Goal: Transaction & Acquisition: Purchase product/service

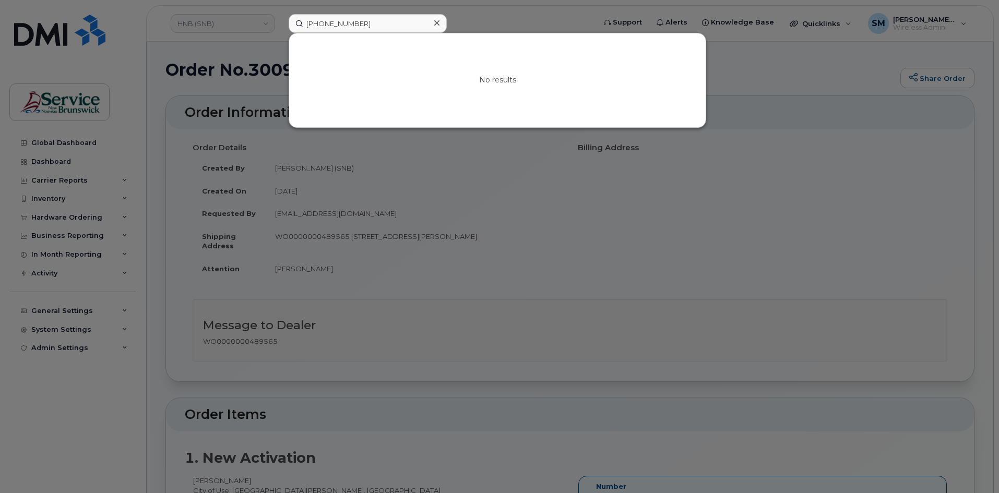
scroll to position [574, 0]
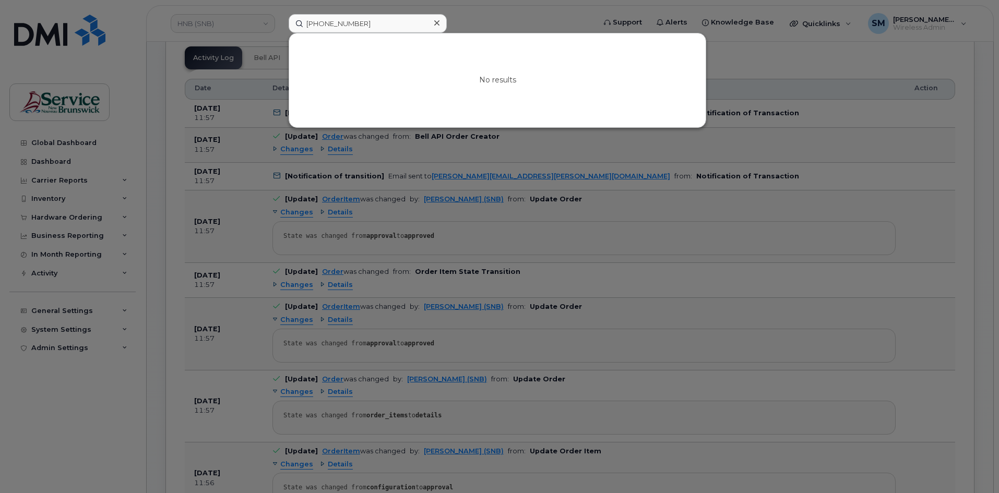
drag, startPoint x: 271, startPoint y: 28, endPoint x: 262, endPoint y: 29, distance: 9.4
click at [280, 29] on div "506 259 4773 No results" at bounding box center [438, 23] width 316 height 19
type input "506 440 5441"
click at [232, 24] on div at bounding box center [499, 246] width 999 height 493
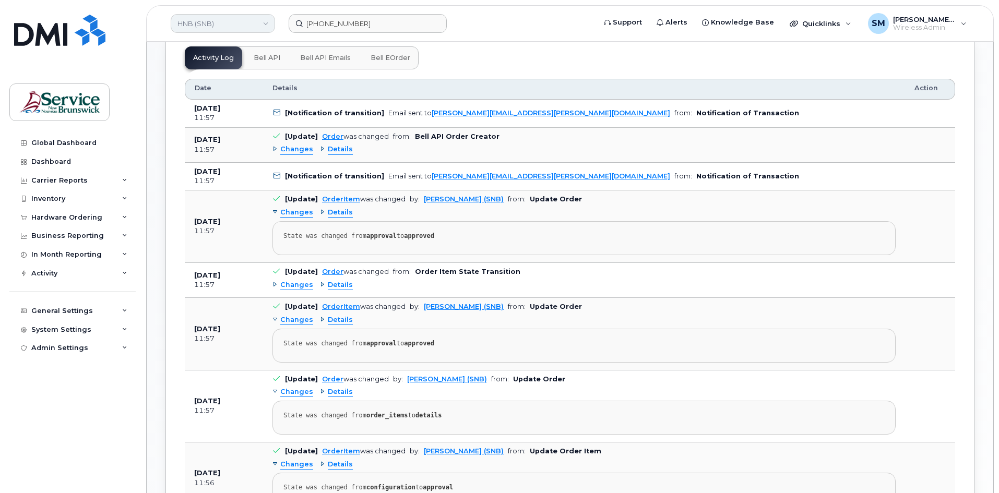
click at [243, 24] on link "HNB (SNB)" at bounding box center [223, 23] width 104 height 19
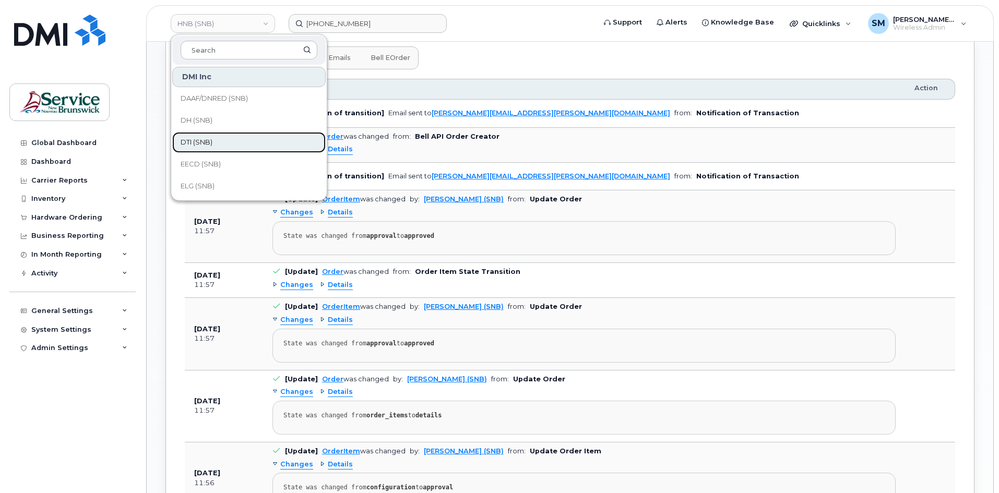
click at [211, 144] on span "DTI (SNB)" at bounding box center [197, 142] width 32 height 10
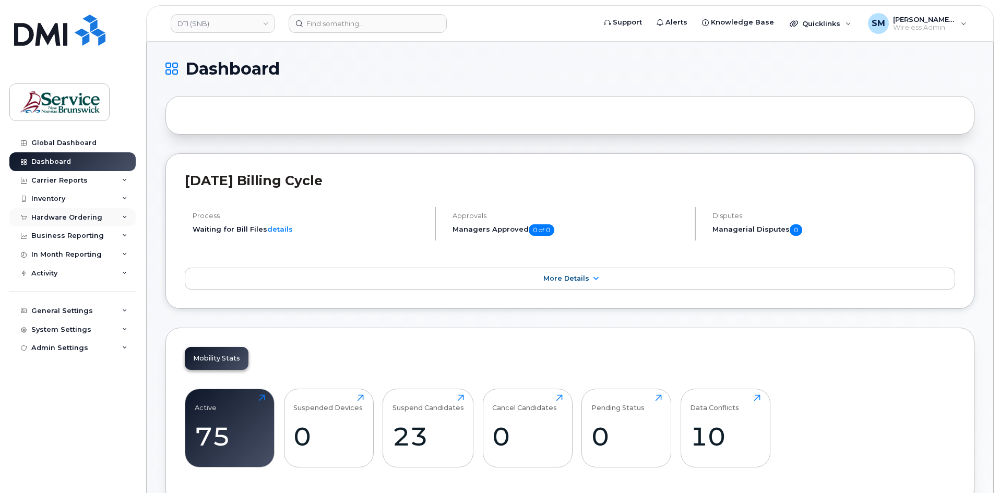
click at [70, 220] on div "Hardware Ordering" at bounding box center [66, 217] width 71 height 8
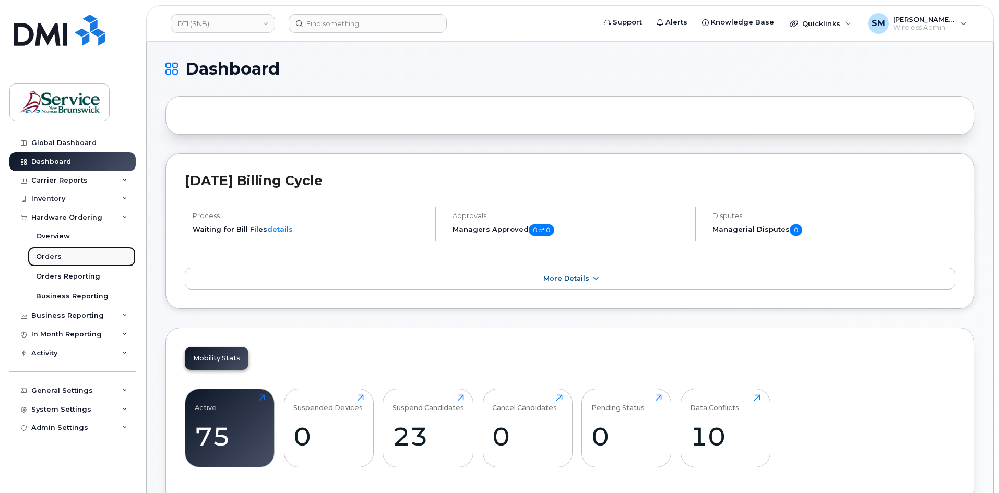
click at [93, 265] on link "Orders" at bounding box center [82, 257] width 108 height 20
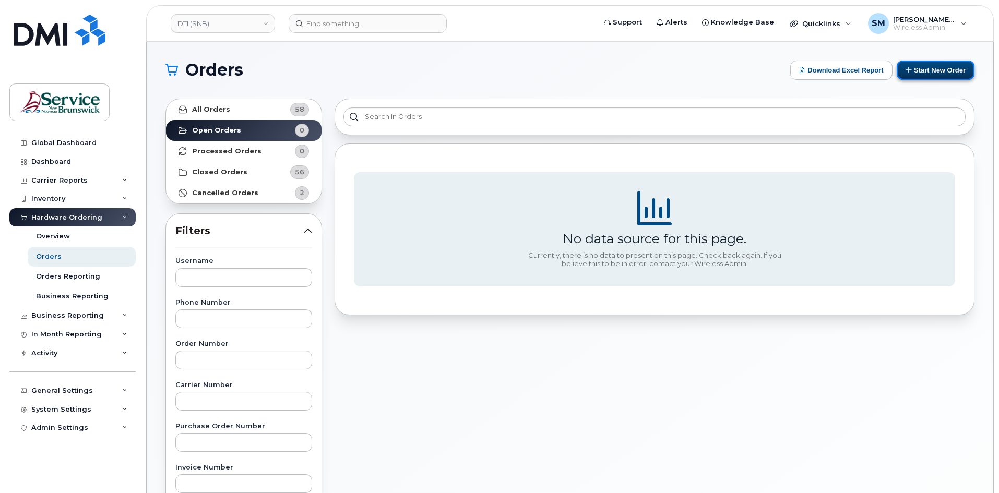
click at [932, 75] on button "Start New Order" at bounding box center [935, 70] width 78 height 19
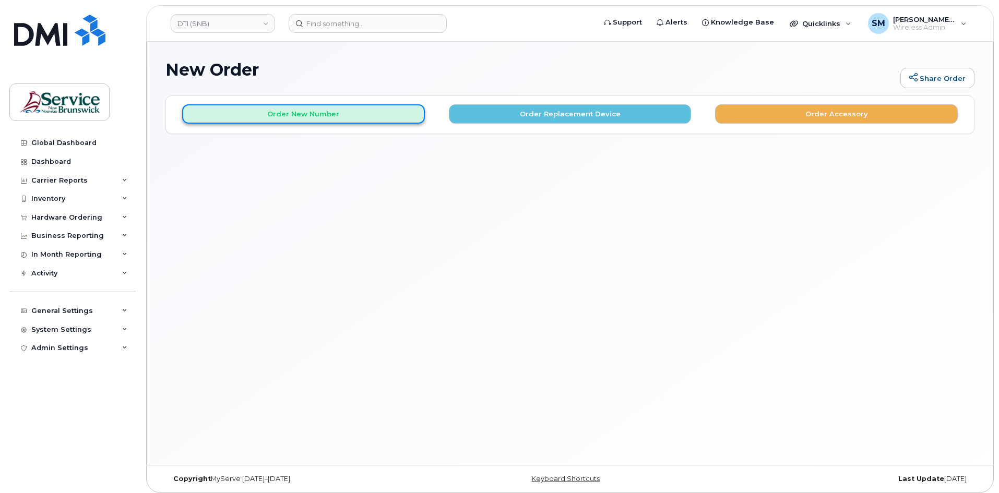
click at [326, 119] on button "Order New Number" at bounding box center [303, 113] width 243 height 19
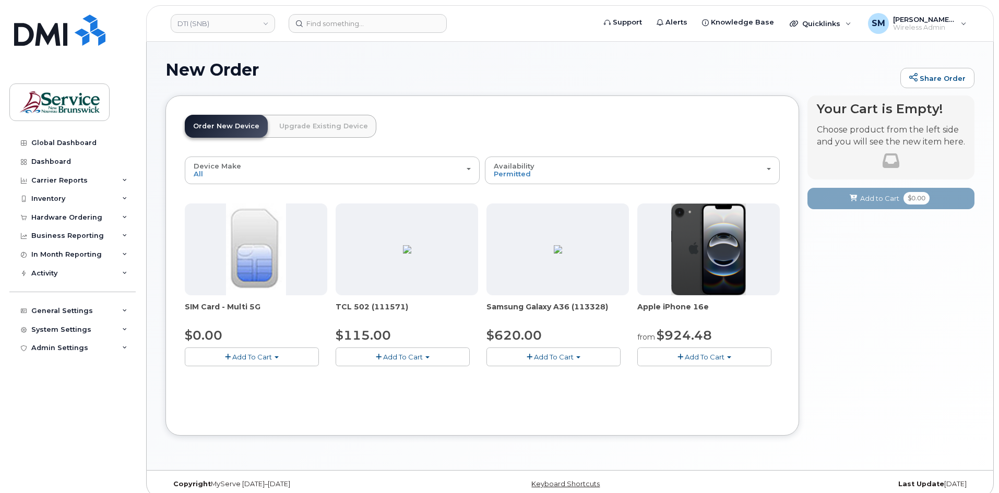
click at [537, 360] on span "Add To Cart" at bounding box center [554, 357] width 40 height 8
click at [556, 391] on link "$620.00 - 30-day activation (128GB model)" at bounding box center [574, 388] width 170 height 13
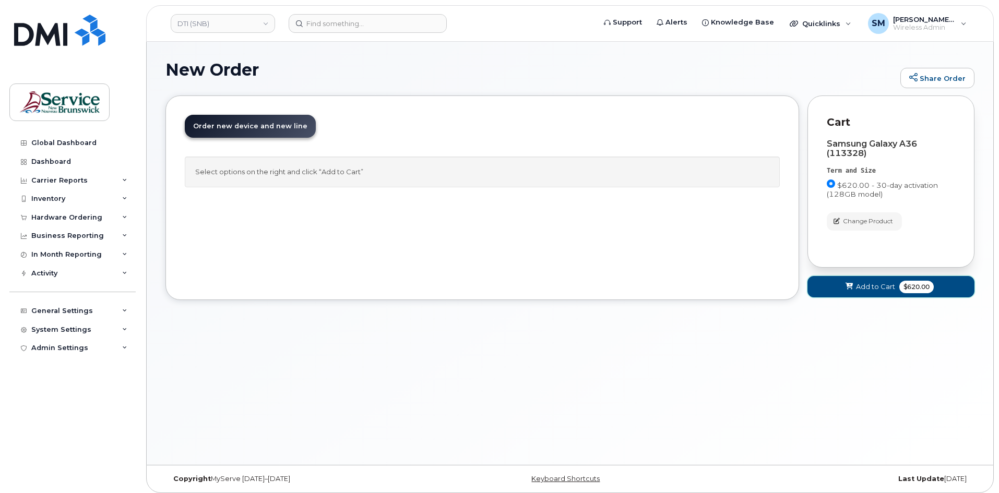
click at [867, 284] on span "Add to Cart" at bounding box center [875, 287] width 39 height 10
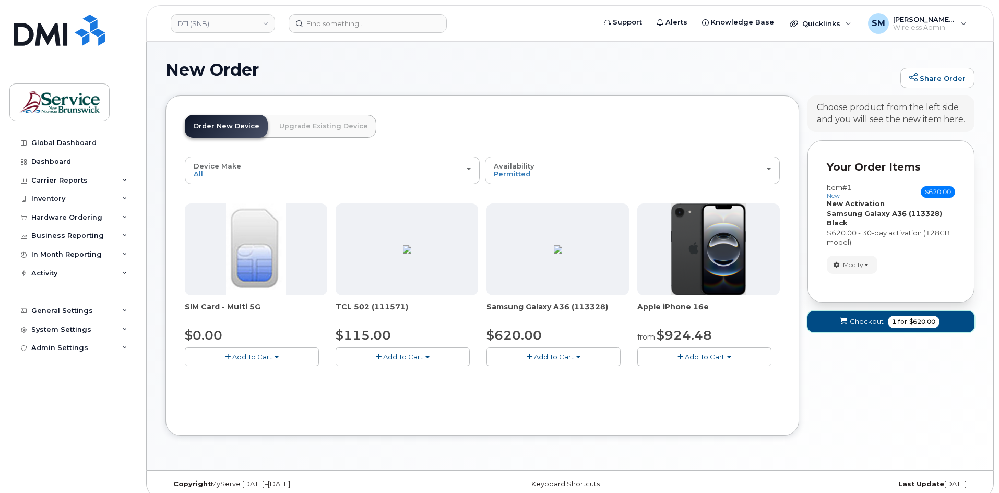
click at [854, 316] on button "Checkout 1 for $620.00" at bounding box center [890, 321] width 167 height 21
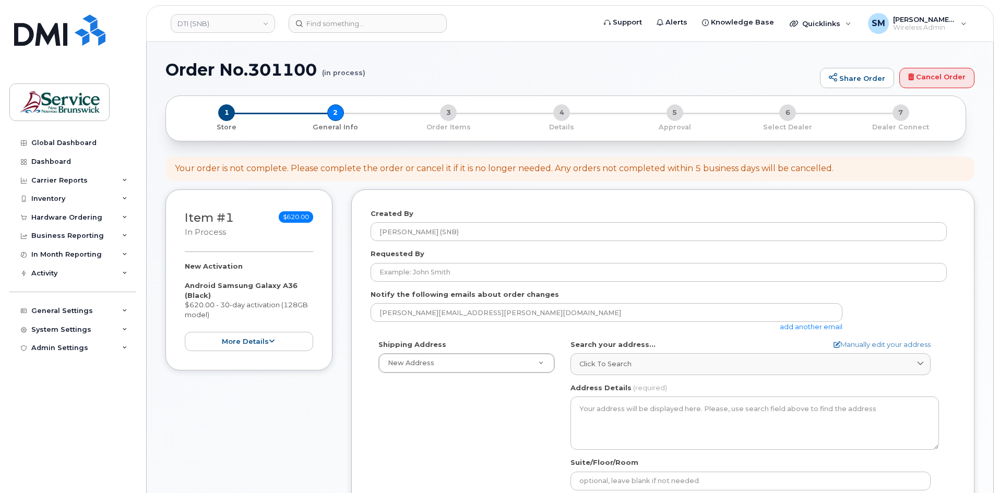
select select
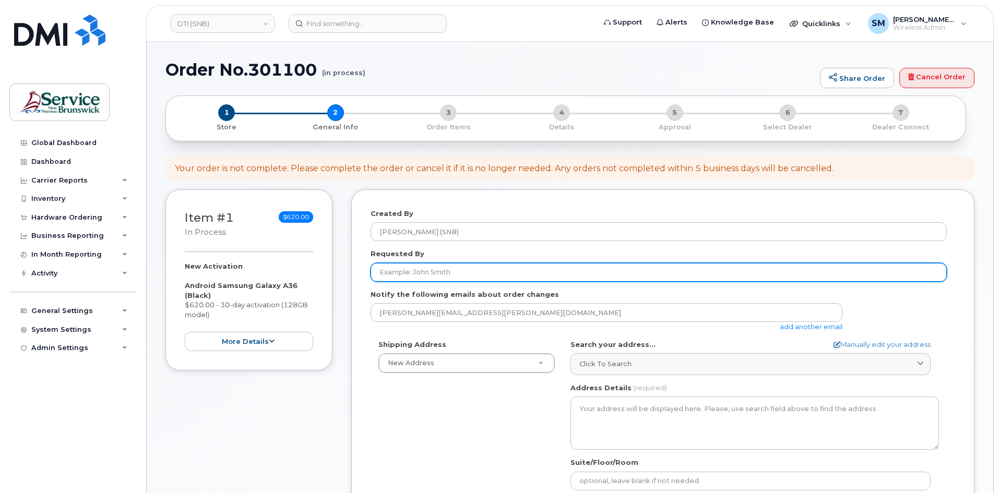
click at [396, 270] on input "Requested By" at bounding box center [658, 272] width 576 height 19
paste input "Stephane.Maillet@gnb.ca"
type input "Stephane.Maillet@gnb.ca"
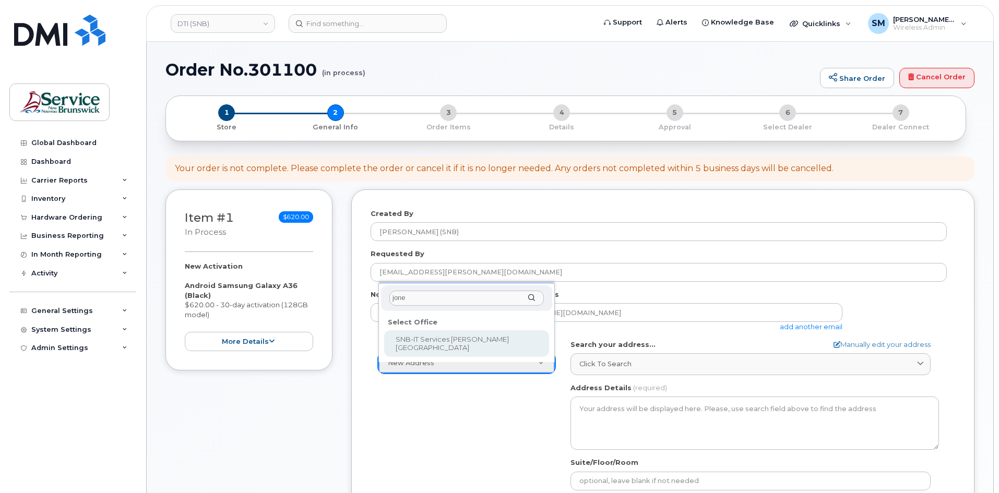
type input "jones"
select select
type textarea "105-1600 Main St Moncton New Brunswick E1E 1G5"
type input "Fred Doiron/Jeff McIntyre/Vincent Hache/Sebastien Bernard"
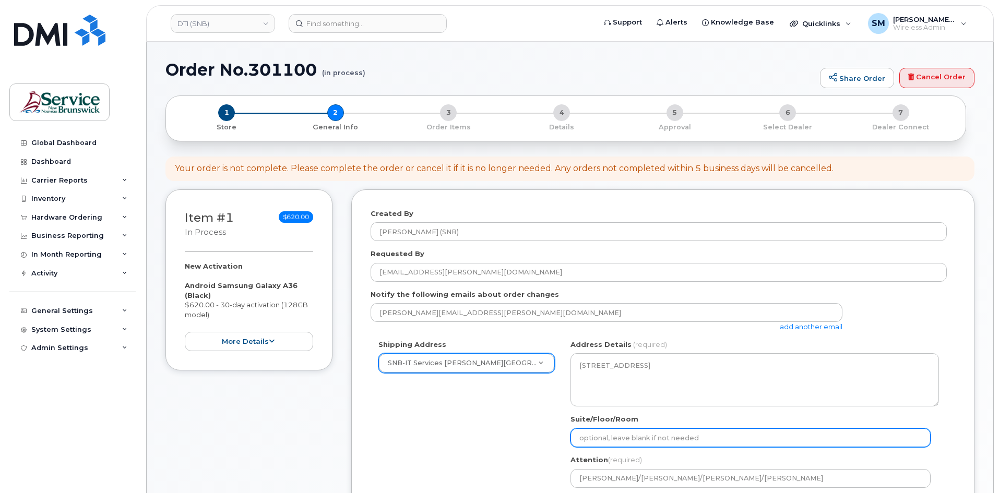
click at [618, 442] on input "Suite/Floor/Room" at bounding box center [750, 437] width 360 height 19
paste input "WO0000000489310"
select select
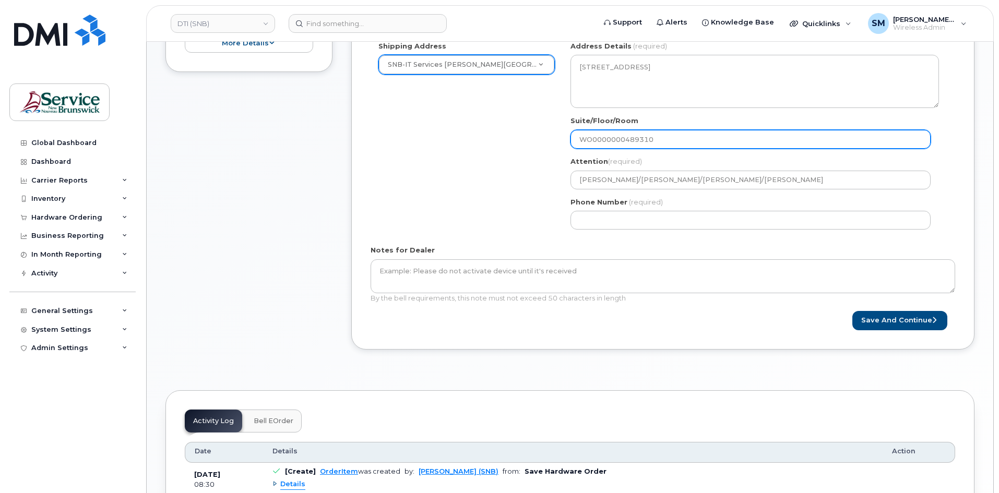
scroll to position [313, 0]
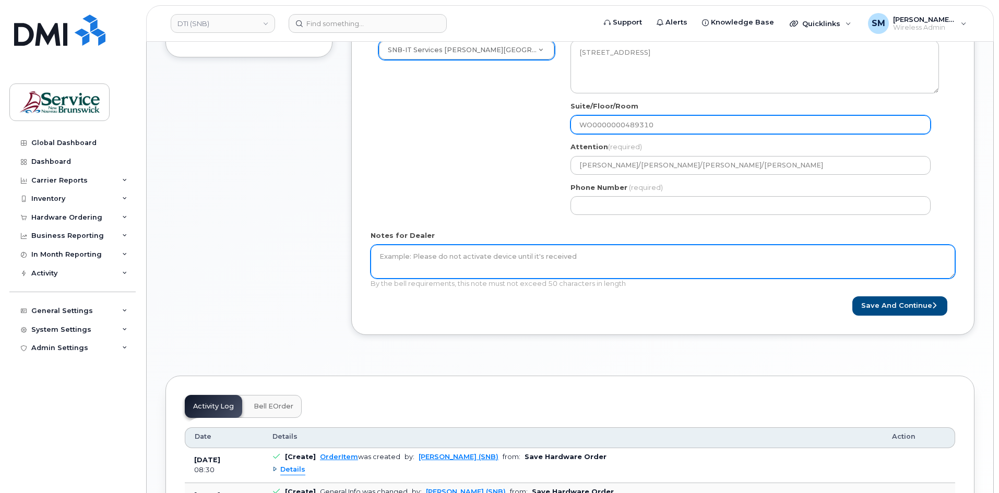
type input "WO0000000489310"
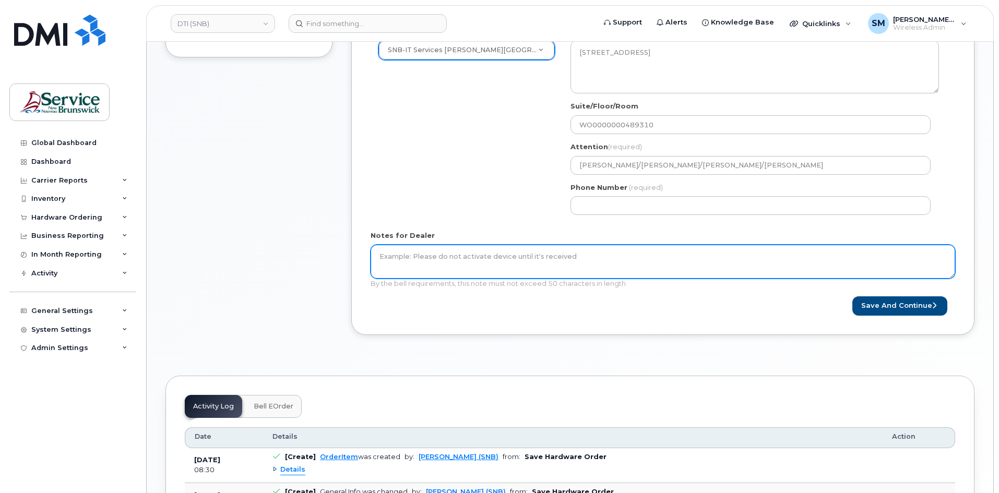
click at [539, 264] on textarea "Notes for Dealer" at bounding box center [662, 262] width 584 height 34
paste textarea "WO0000000489310"
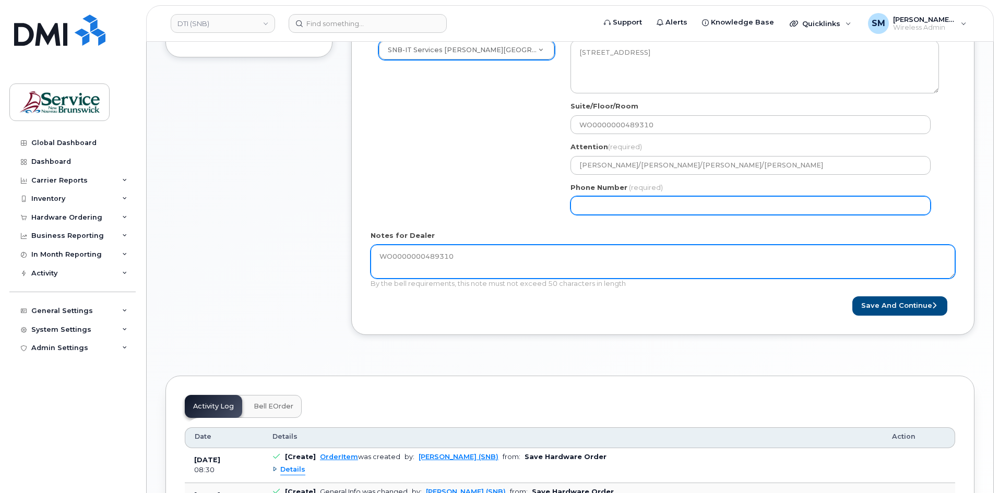
type textarea "WO0000000489310"
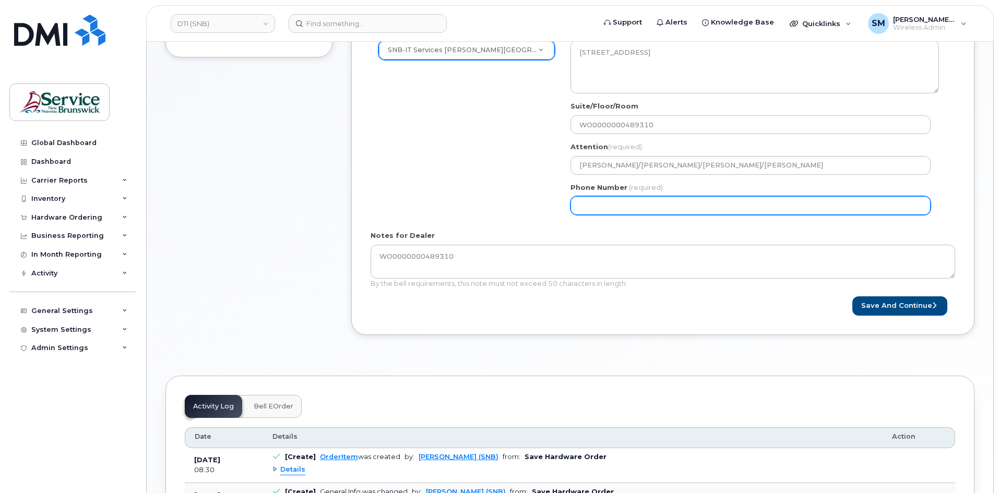
click at [614, 206] on input "Phone Number" at bounding box center [750, 205] width 360 height 19
select select
type input "506639633"
select select
type input "5066396338"
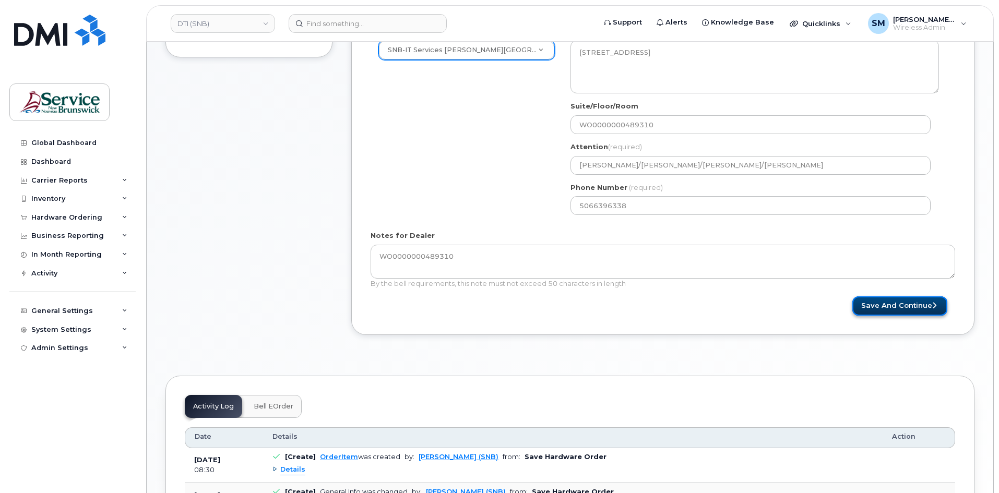
click at [896, 303] on button "Save and Continue" at bounding box center [899, 305] width 95 height 19
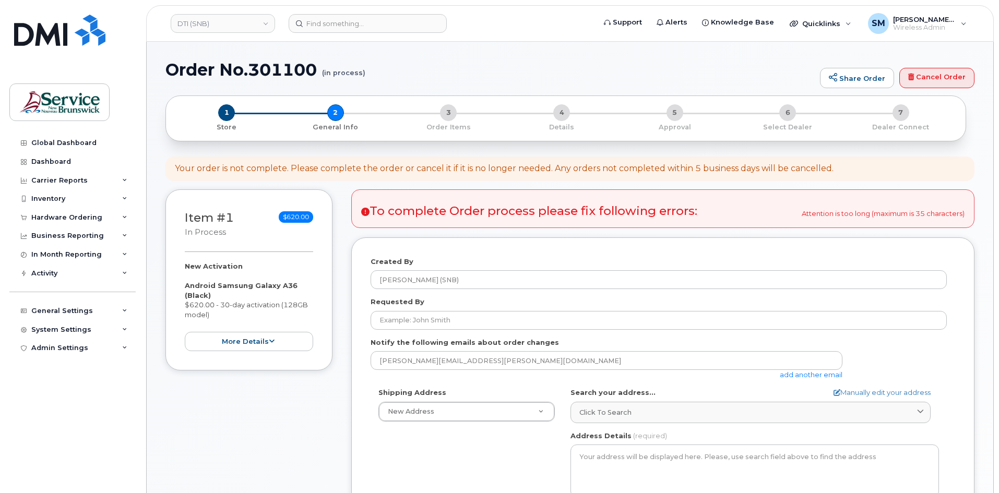
select select
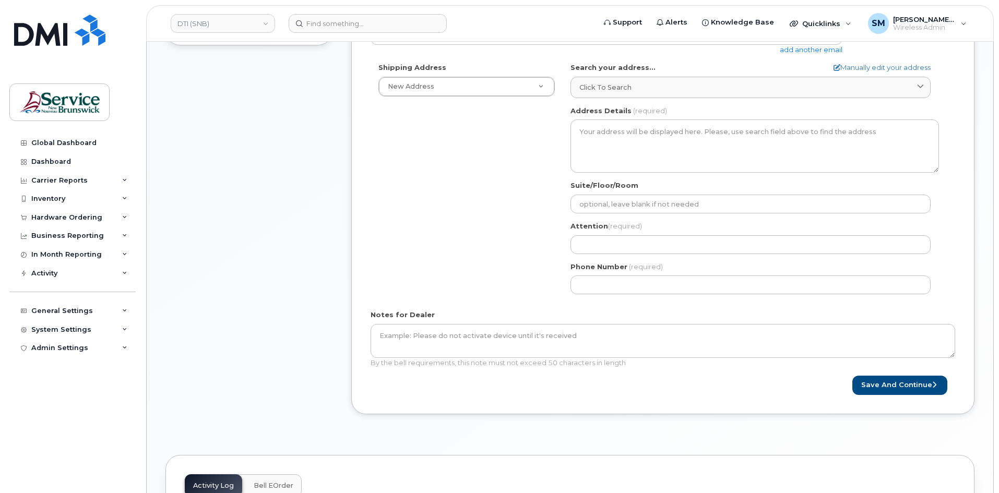
scroll to position [157, 0]
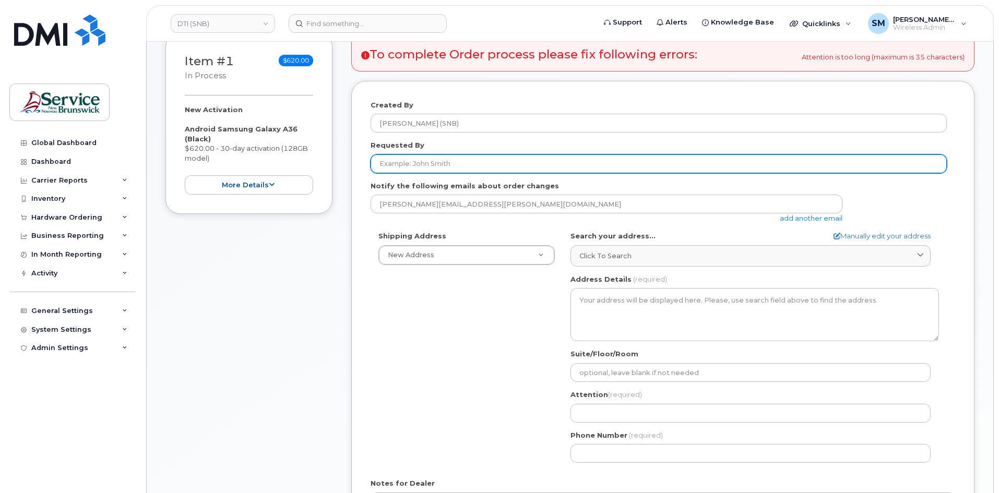
click at [397, 161] on input "Requested By" at bounding box center [658, 163] width 576 height 19
paste input "Stephane.Maillet@gnb.ca"
type input "Stephane.Maillet@gnb.ca"
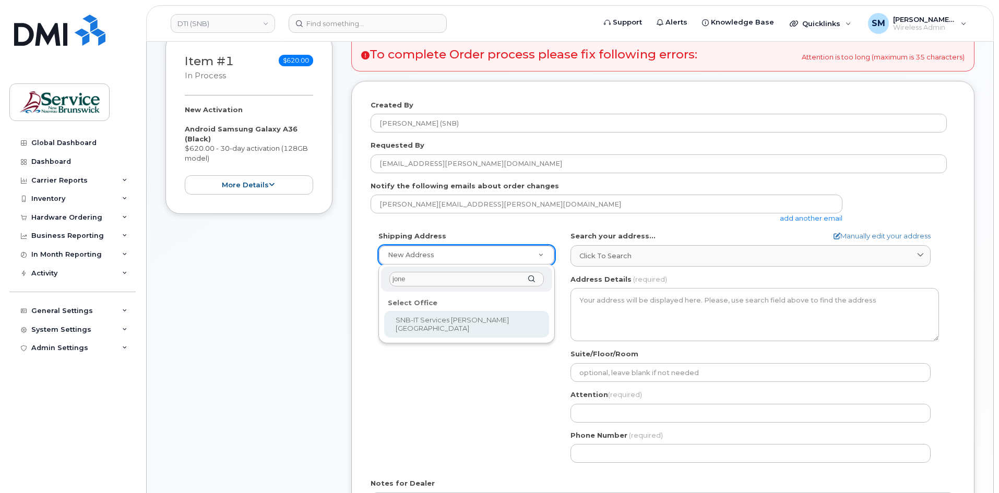
type input "jones"
select select
type textarea "105-1600 Main St Moncton New Brunswick E1E 1G5"
type input "Fred Doiron/Jeff McIntyre/Vincent Hache/Sebastien Bernard"
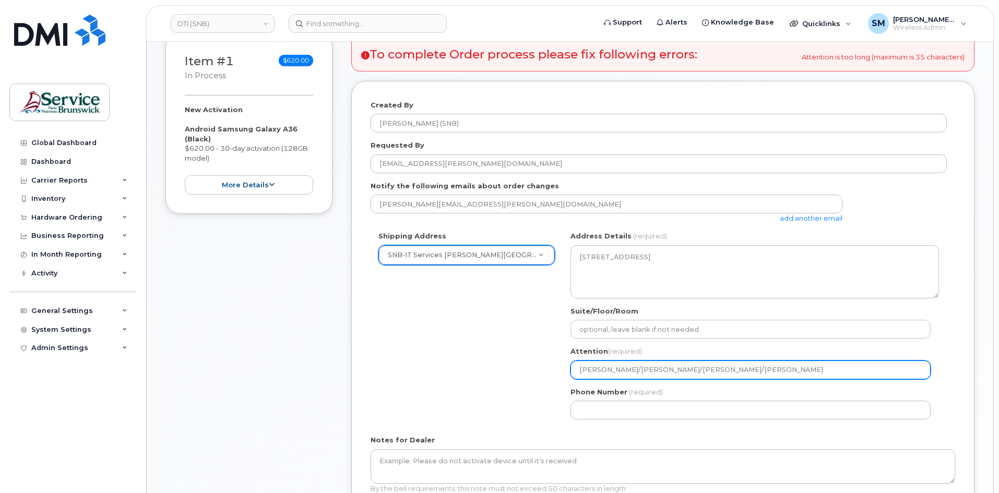
drag, startPoint x: 665, startPoint y: 371, endPoint x: 867, endPoint y: 366, distance: 202.5
click at [874, 368] on input "Fred Doiron/Jeff McIntyre/Vincent Hache/Sebastien Bernard" at bounding box center [750, 370] width 360 height 19
select select
type input "[PERSON_NAME]/[PERSON_NAME]"
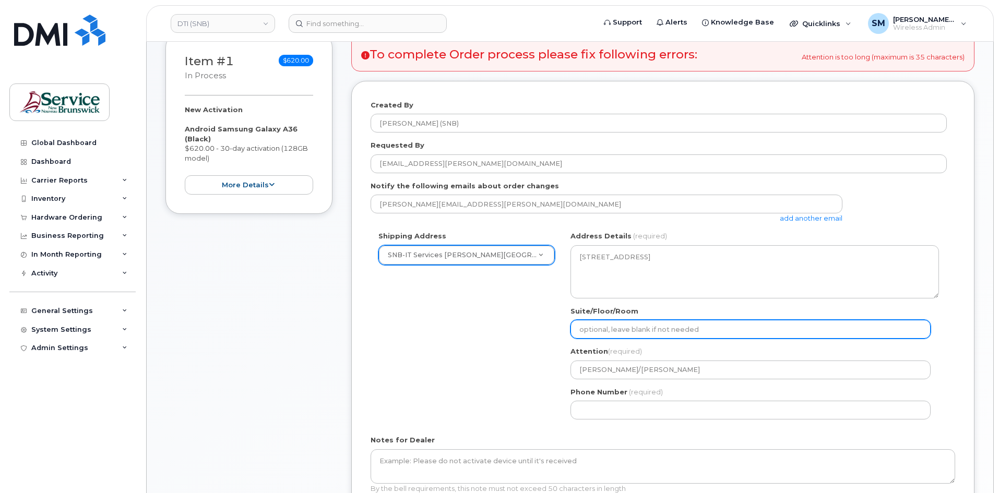
click at [685, 330] on input "Suite/Floor/Room" at bounding box center [750, 329] width 360 height 19
paste input "WO0000000489310"
select select
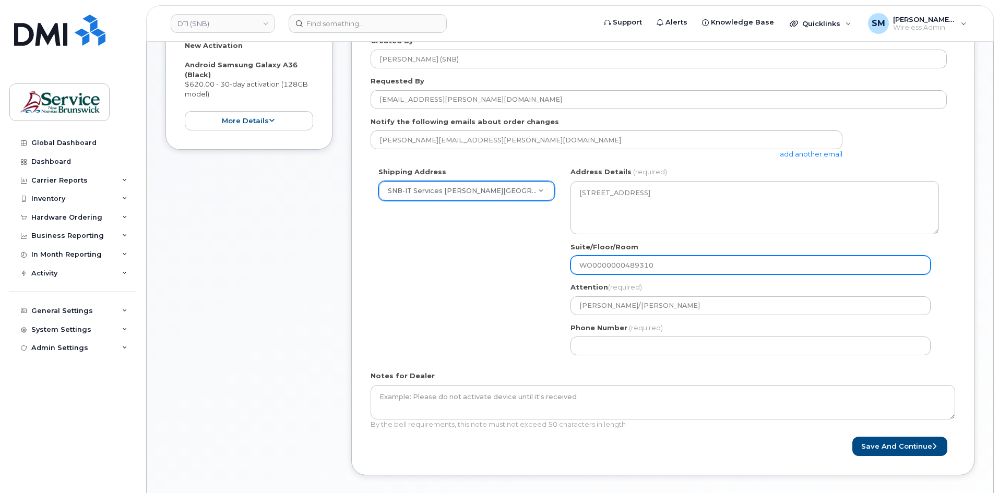
scroll to position [313, 0]
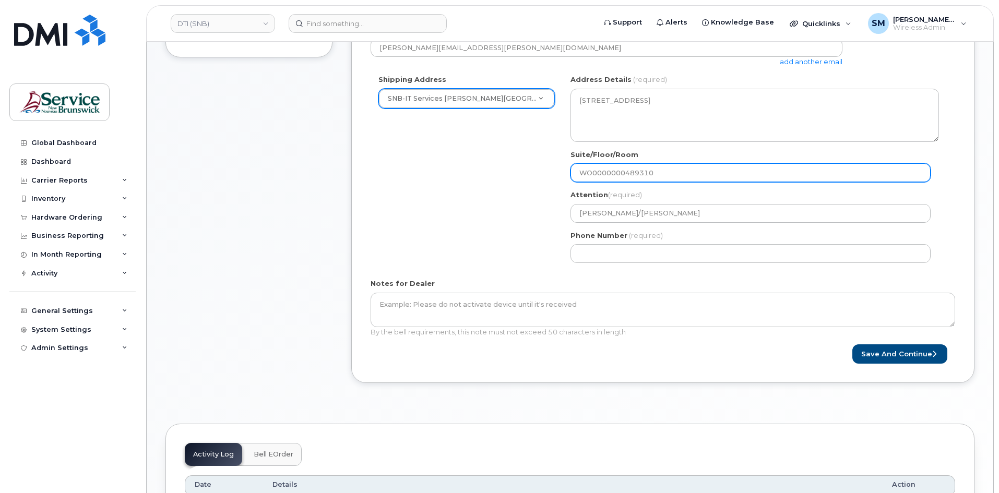
type input "WO0000000489310"
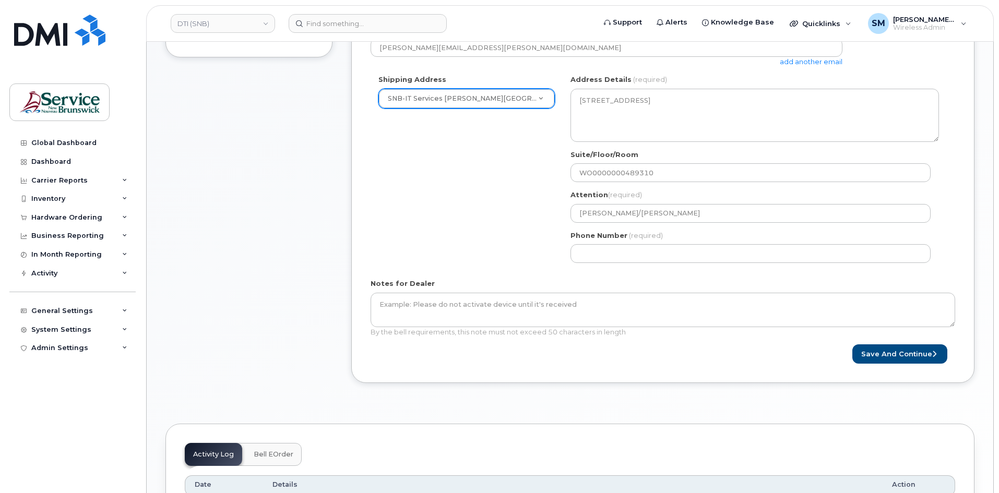
click at [511, 291] on div "Notes for Dealer By the bell requirements, this note must not exceed 50 charact…" at bounding box center [662, 308] width 584 height 58
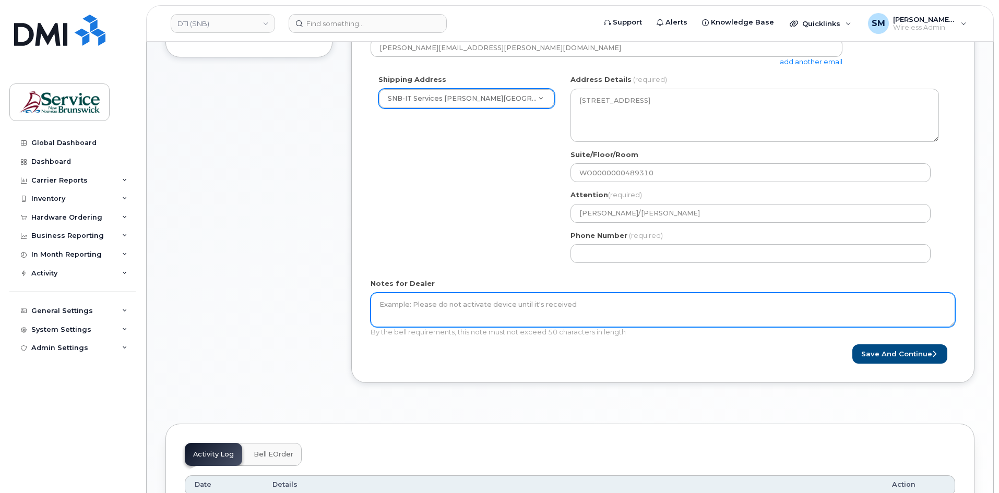
click at [509, 302] on textarea "Notes for Dealer" at bounding box center [662, 310] width 584 height 34
paste textarea "WO0000000489310"
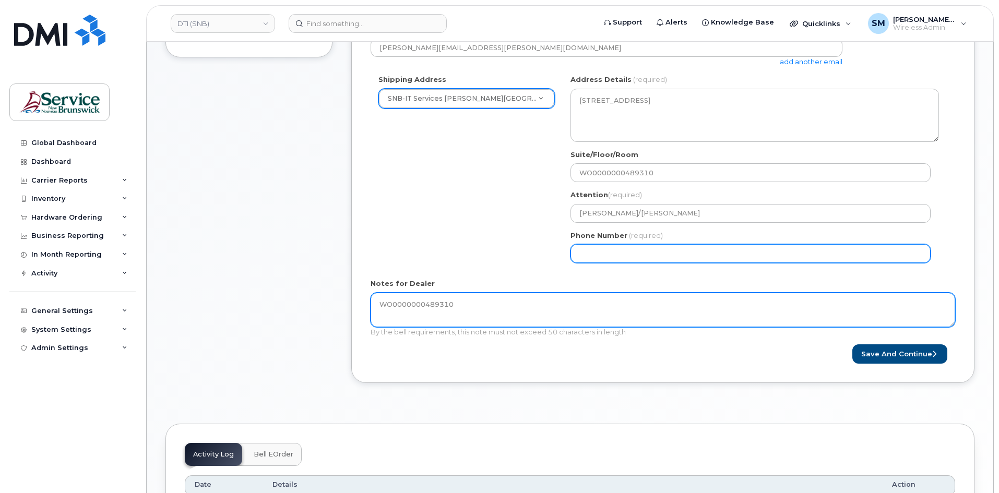
type textarea "WO0000000489310"
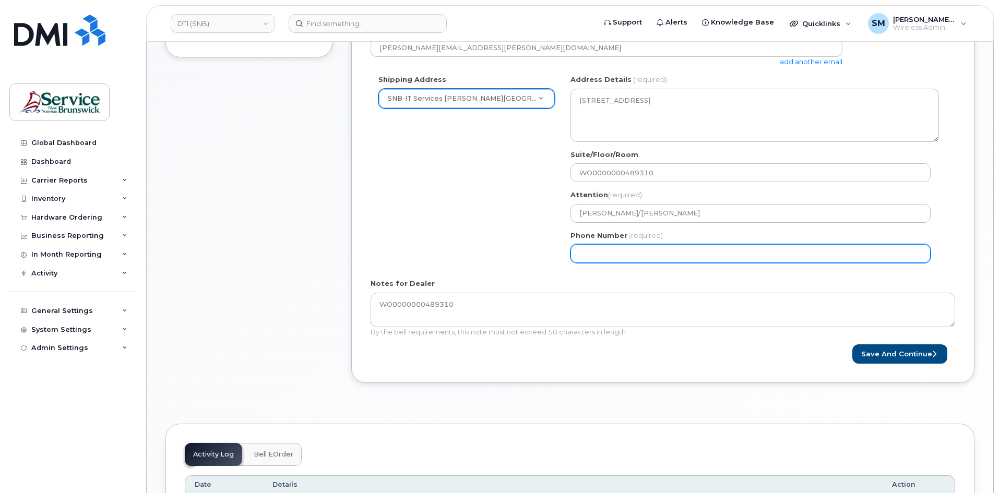
click at [627, 255] on input "Phone Number" at bounding box center [750, 253] width 360 height 19
select select
type input "506639633"
select select
type input "5066396338"
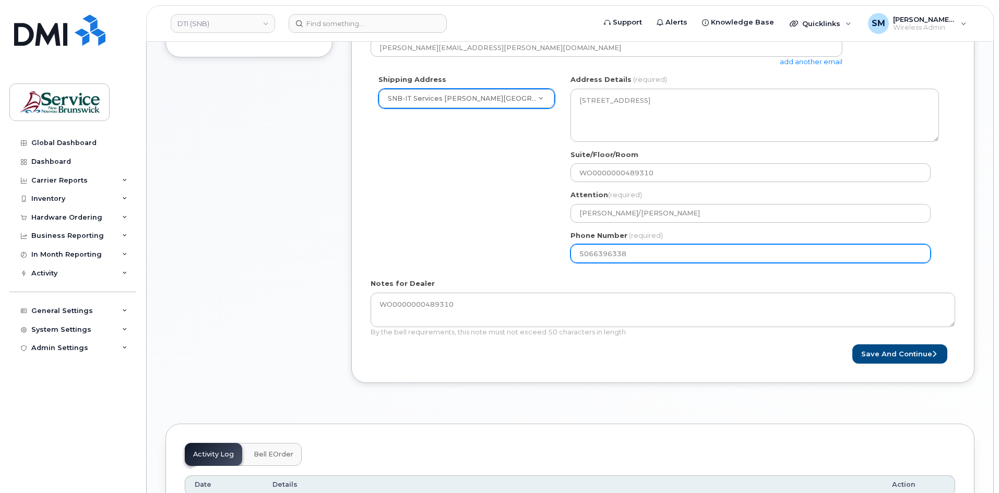
select select
type input "5066396339"
select select
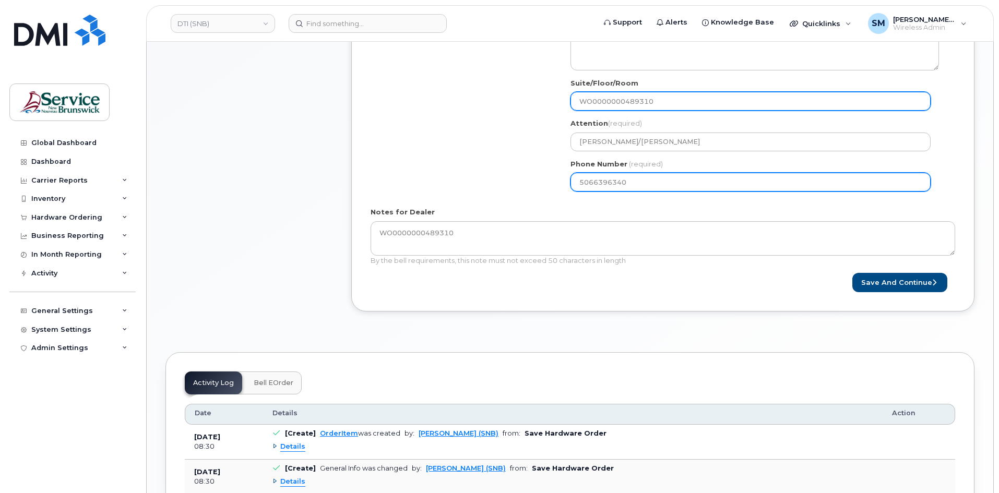
scroll to position [417, 0]
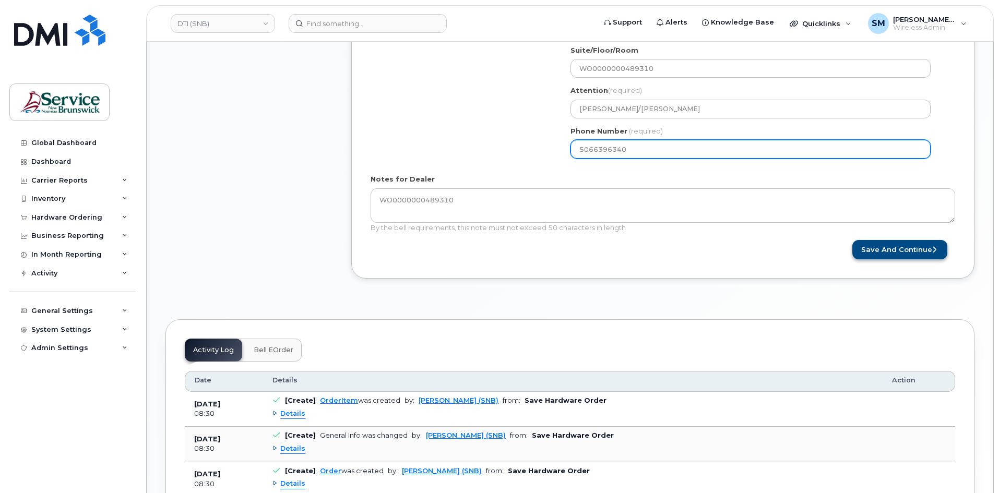
type input "5066396340"
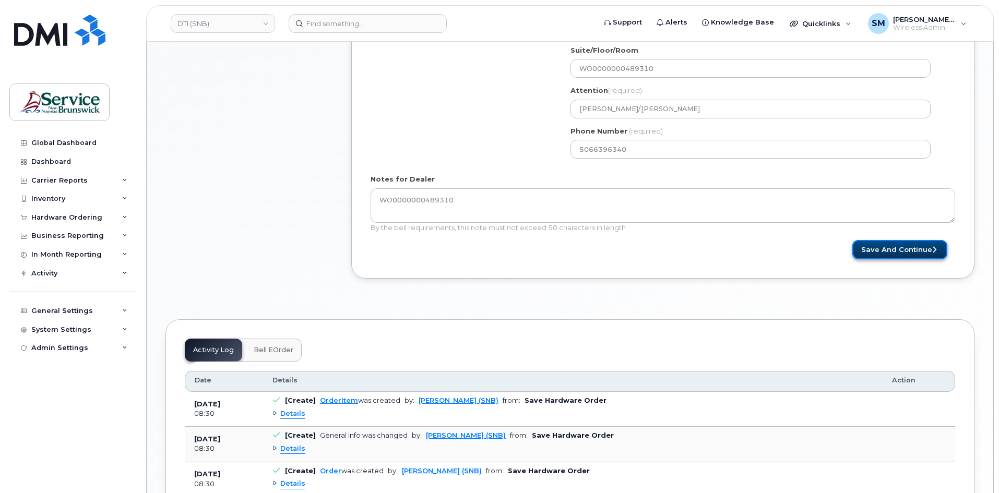
click at [931, 247] on button "Save and Continue" at bounding box center [899, 249] width 95 height 19
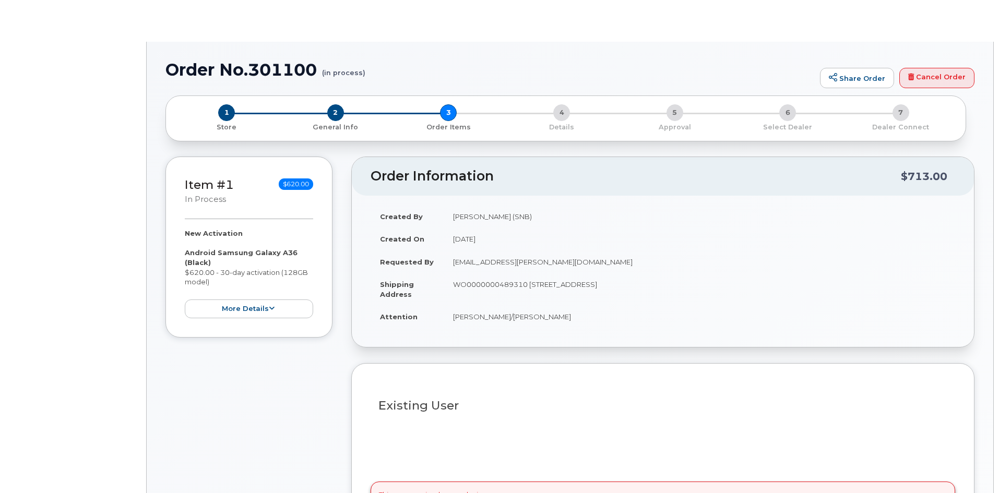
select select
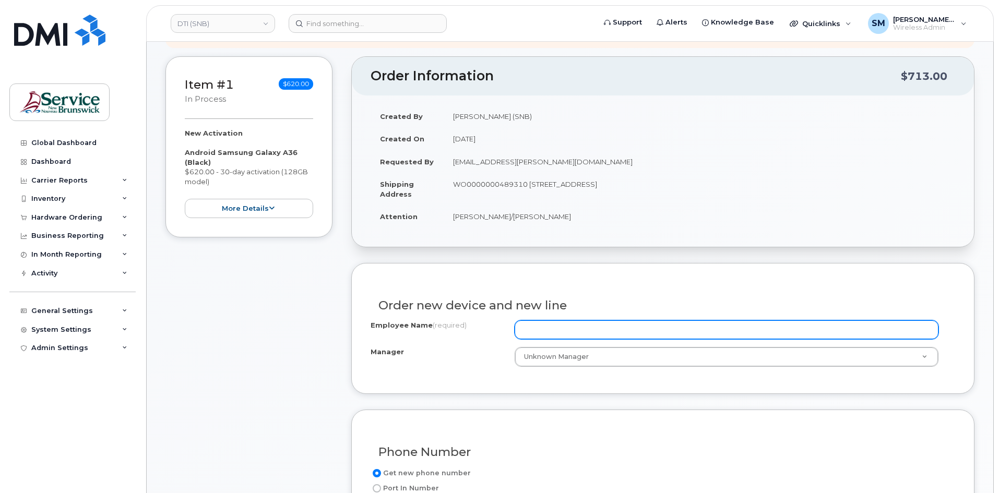
scroll to position [157, 0]
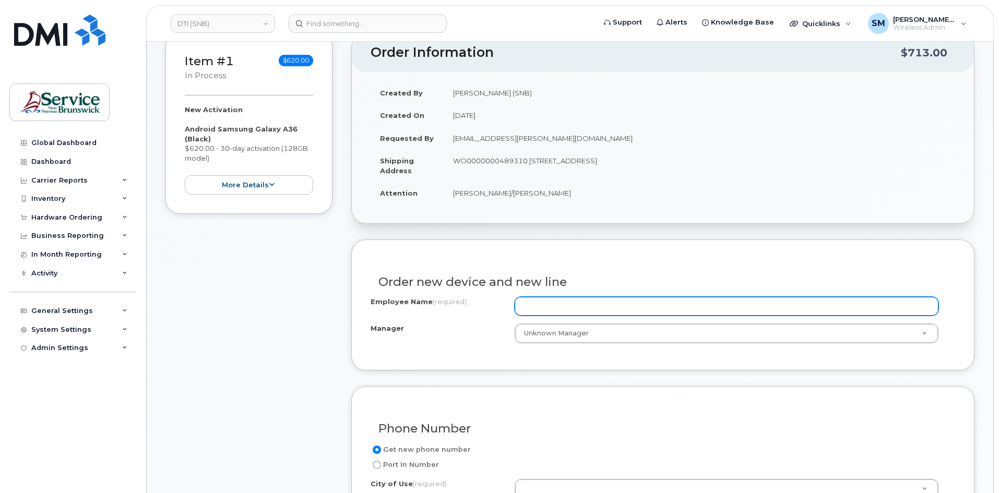
click at [569, 311] on input "Employee Name (required)" at bounding box center [726, 306] width 424 height 19
paste input "[PERSON_NAME]"
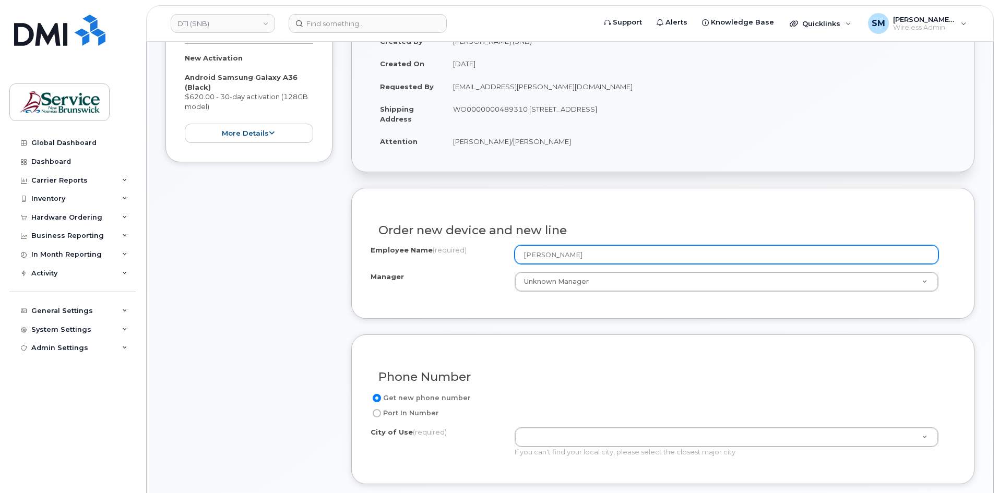
scroll to position [365, 0]
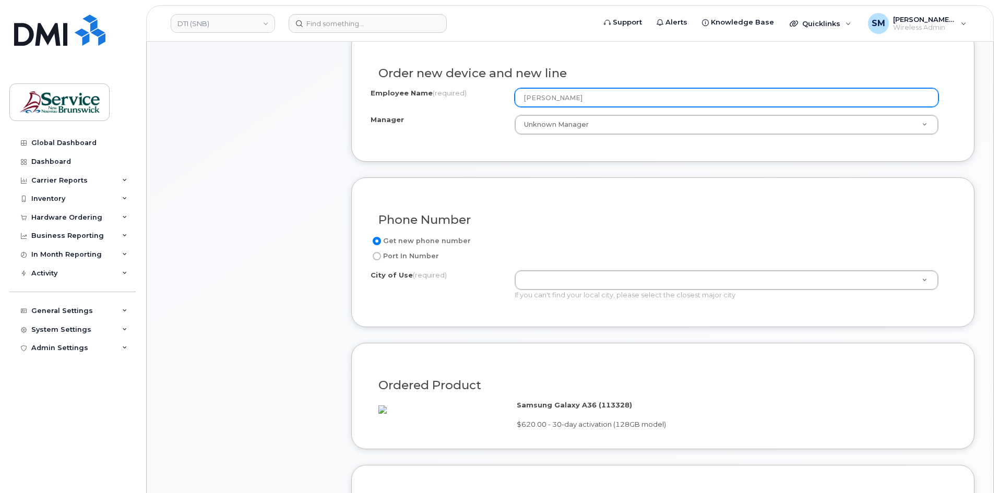
type input "[PERSON_NAME]"
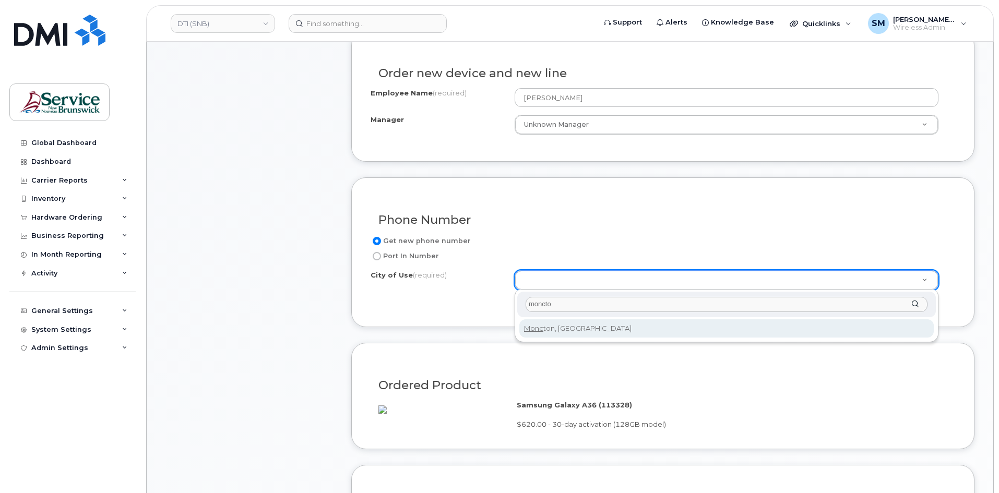
type input "moncton"
type input "1817"
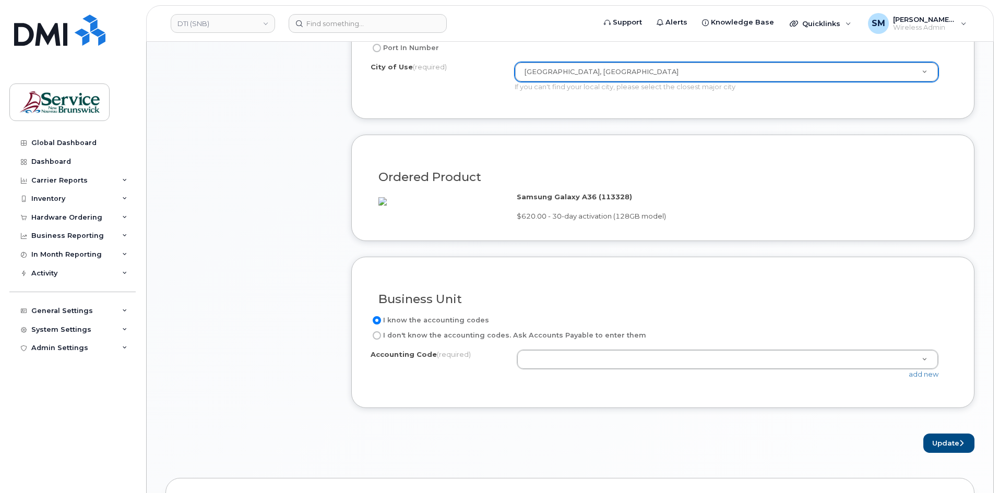
scroll to position [574, 0]
click at [926, 378] on link "add new" at bounding box center [923, 373] width 30 height 8
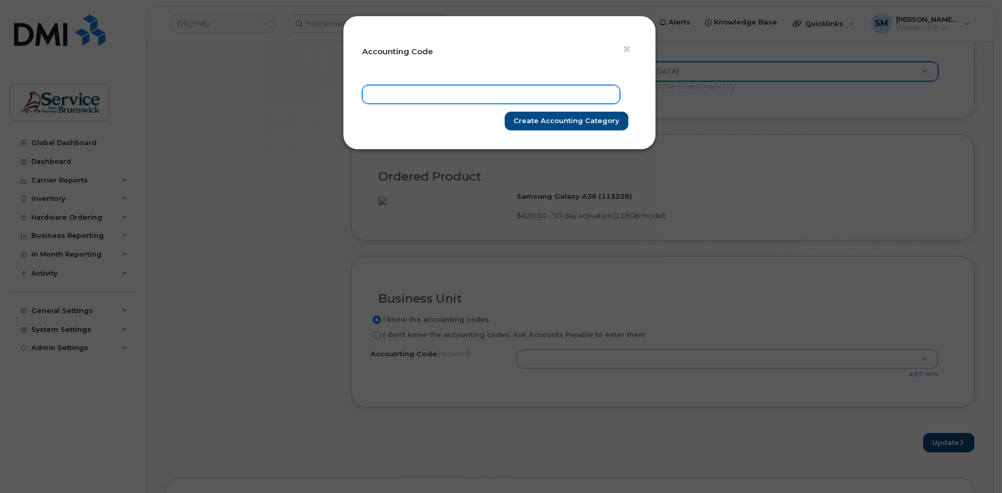
paste input "40.4003.4003.XXXX.B900.0000.B30700"
type input "40.4003.4003.XXXX.B900.0000.B30700"
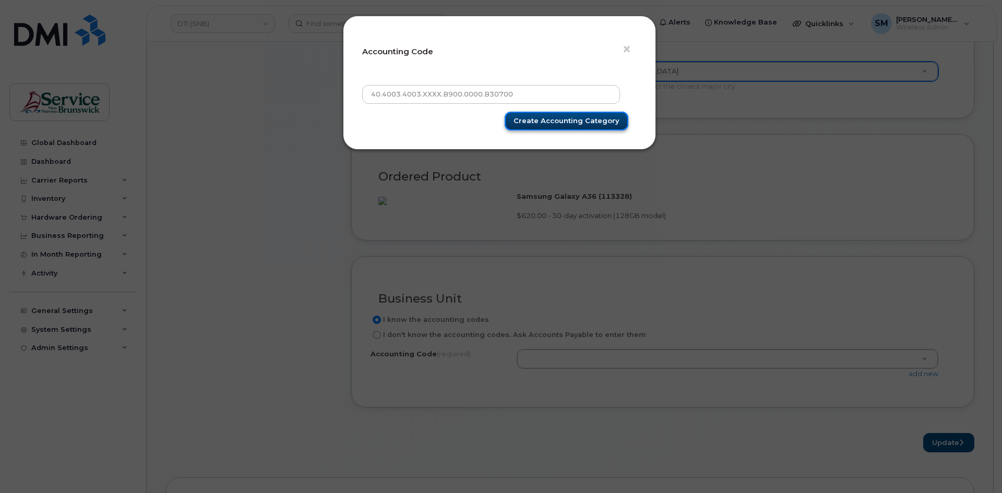
click at [553, 115] on input "Create Accounting category" at bounding box center [567, 121] width 124 height 19
type input "Create Accounting category"
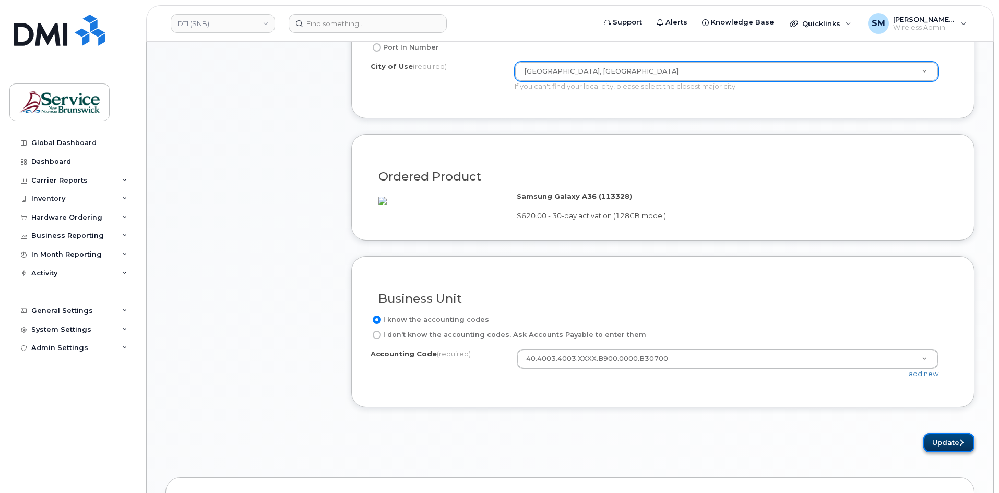
click at [936, 452] on button "Update" at bounding box center [948, 442] width 51 height 19
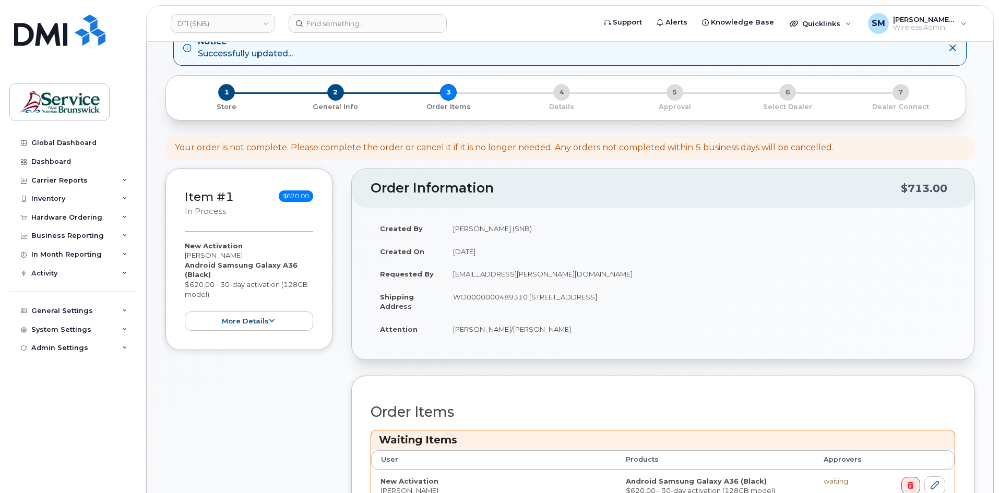
scroll to position [209, 0]
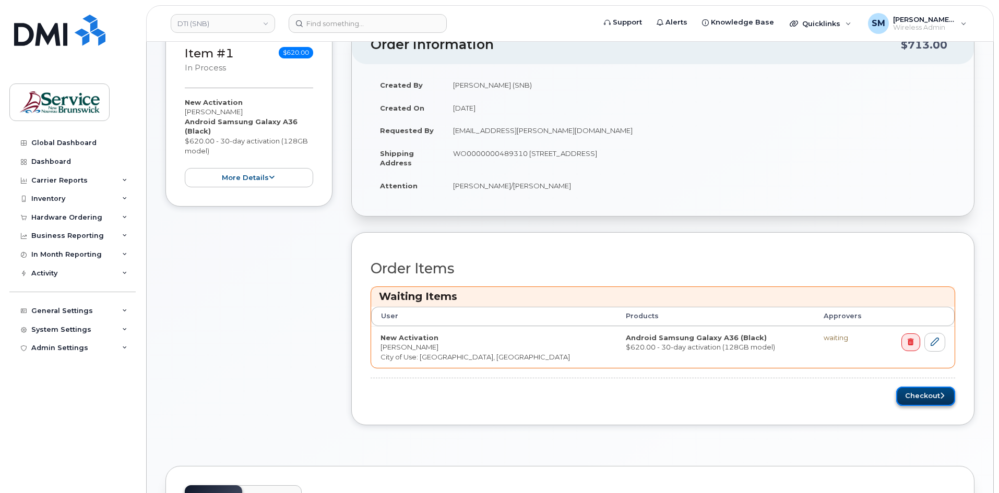
click at [920, 396] on button "Checkout" at bounding box center [925, 396] width 59 height 19
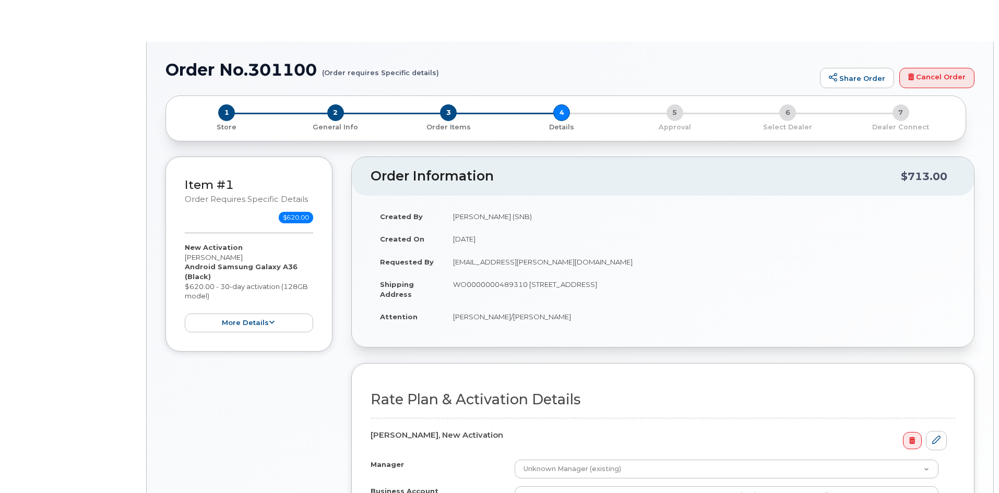
select select "GNB BYOD Smartphone Flex 30D"
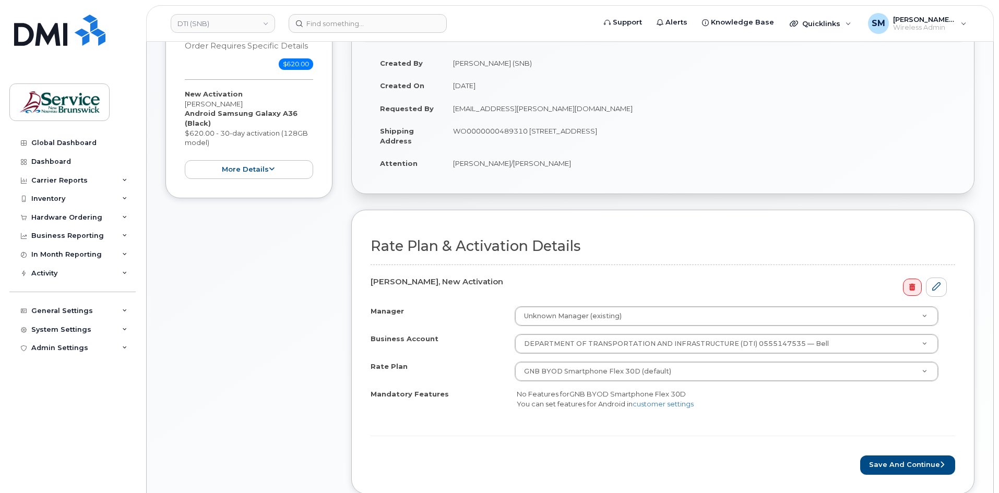
scroll to position [157, 0]
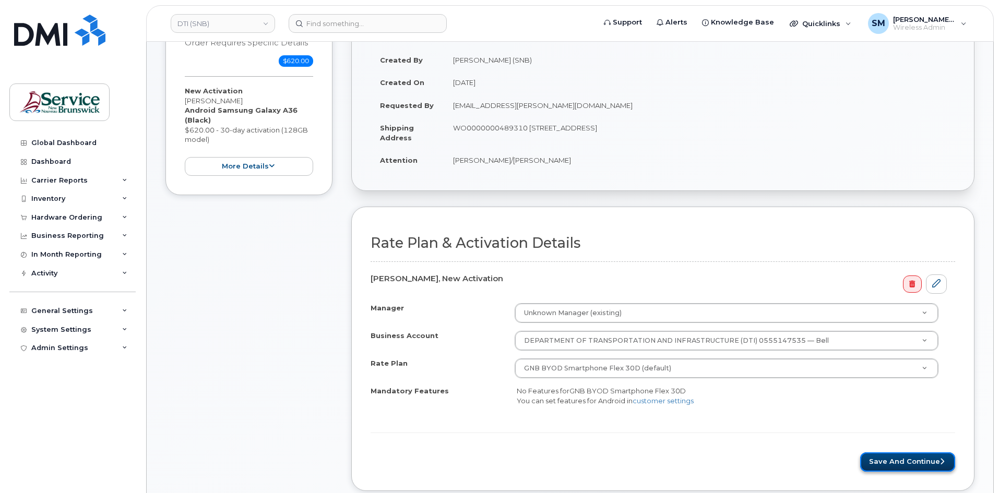
click at [893, 458] on button "Save and Continue" at bounding box center [907, 461] width 95 height 19
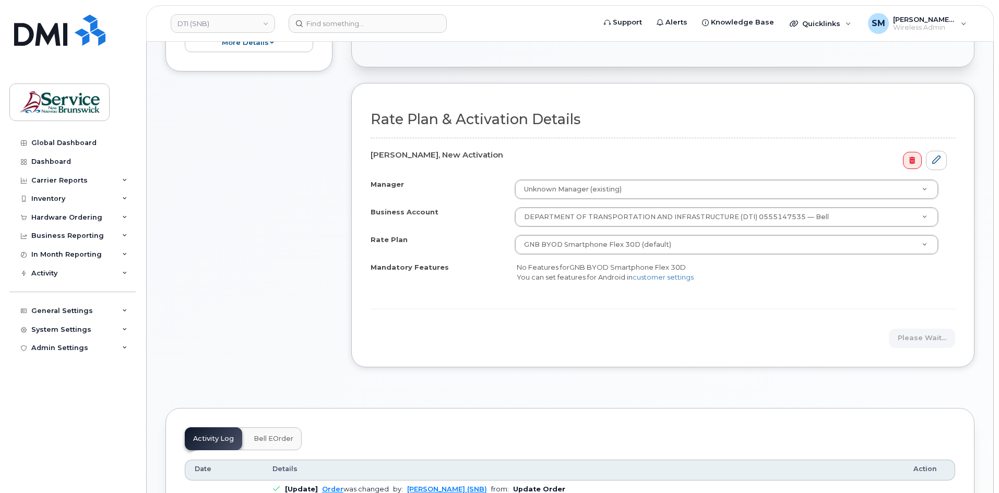
scroll to position [313, 0]
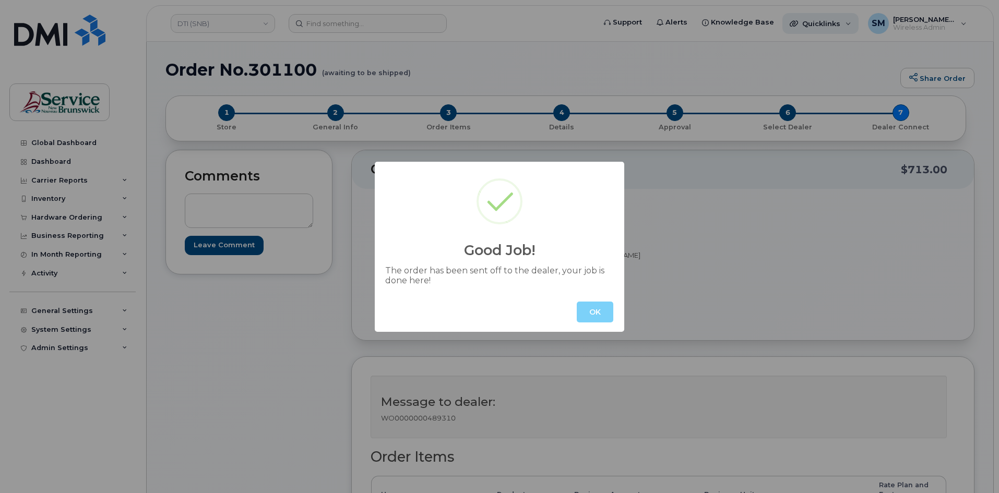
drag, startPoint x: 587, startPoint y: 309, endPoint x: 819, endPoint y: 20, distance: 371.2
click at [589, 309] on button "OK" at bounding box center [595, 312] width 37 height 21
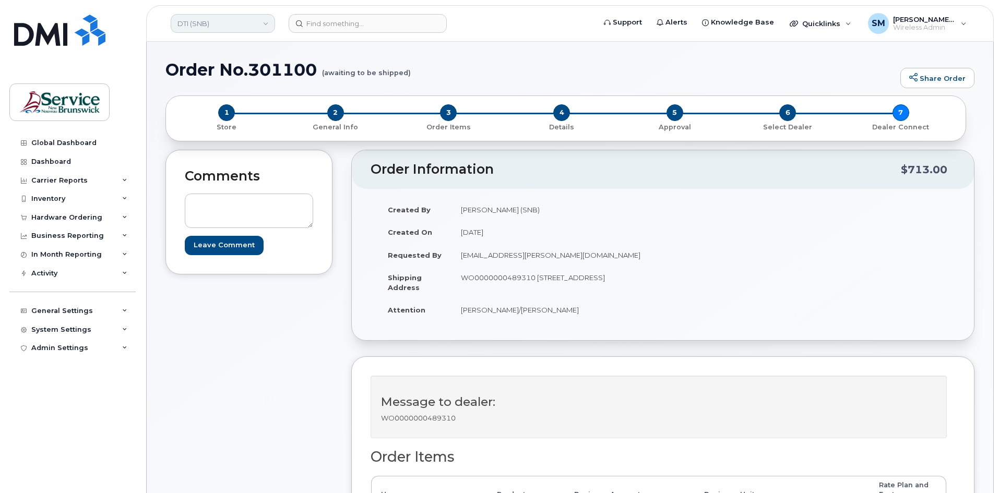
click at [202, 23] on link "DTI (SNB)" at bounding box center [223, 23] width 104 height 19
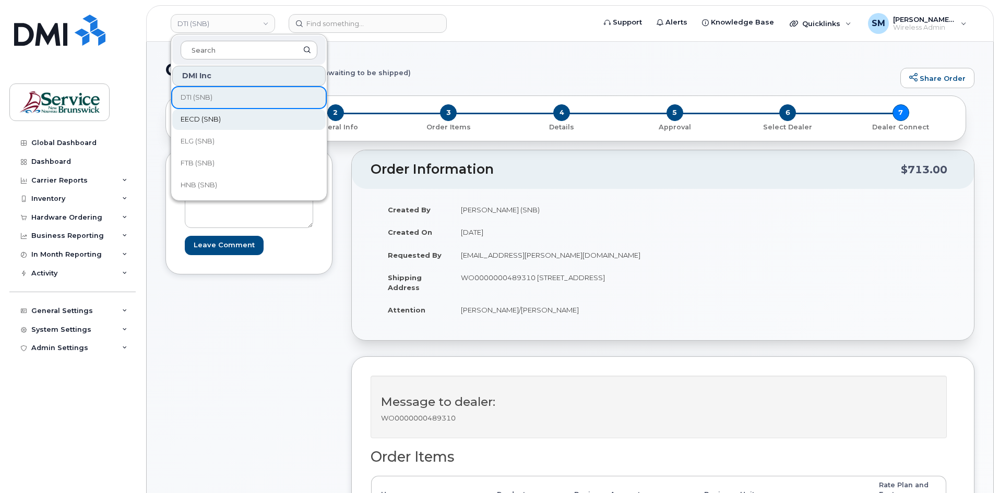
scroll to position [157, 0]
click at [219, 99] on span "JAG/DPS (SNB)" at bounding box center [206, 95] width 51 height 10
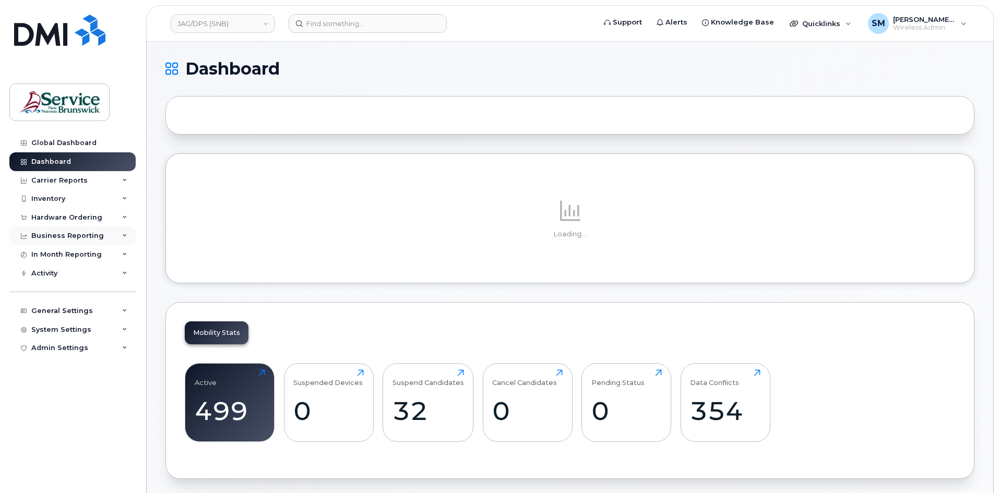
click at [85, 234] on div "Business Reporting" at bounding box center [67, 236] width 73 height 8
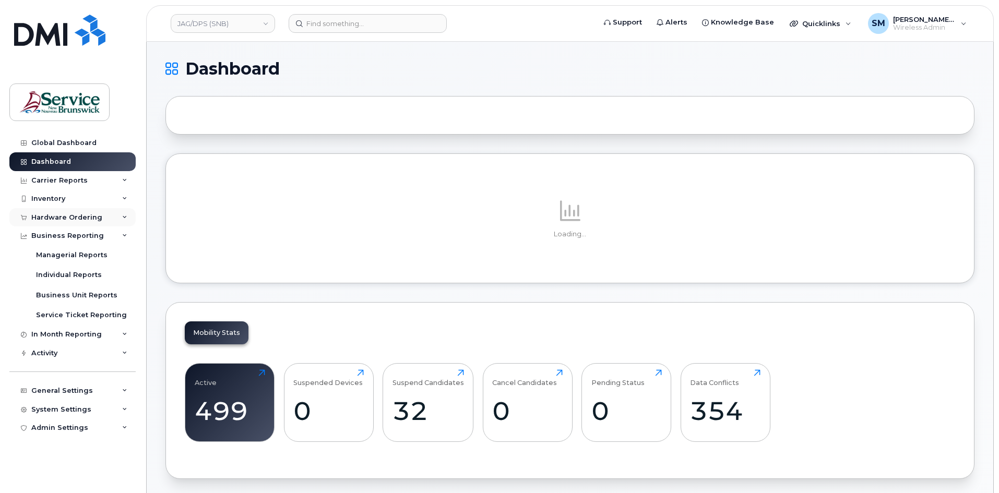
click at [92, 213] on div "Hardware Ordering" at bounding box center [66, 217] width 71 height 8
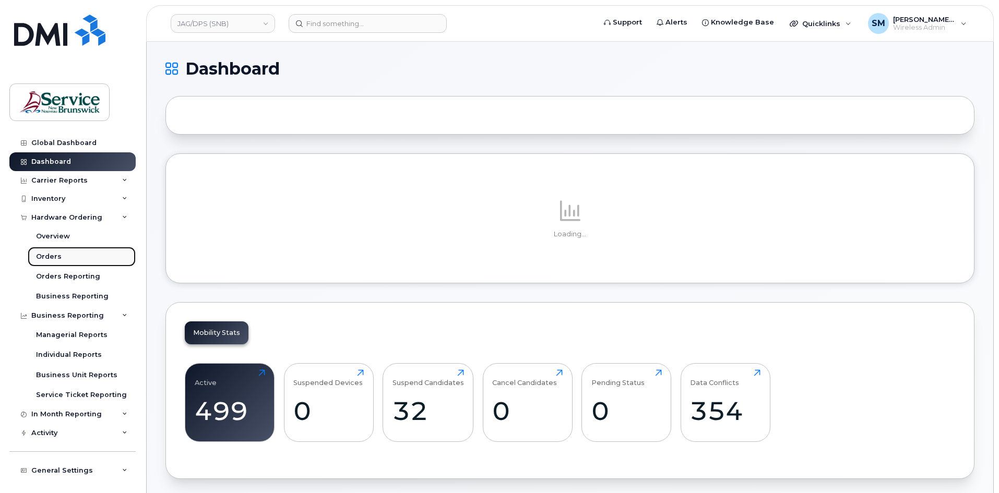
click at [73, 258] on link "Orders" at bounding box center [82, 257] width 108 height 20
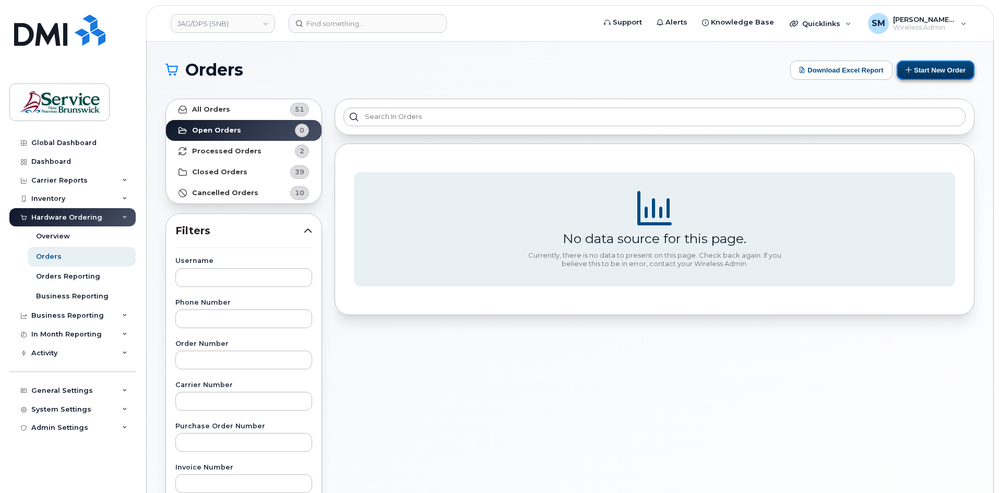
click at [926, 74] on button "Start New Order" at bounding box center [935, 70] width 78 height 19
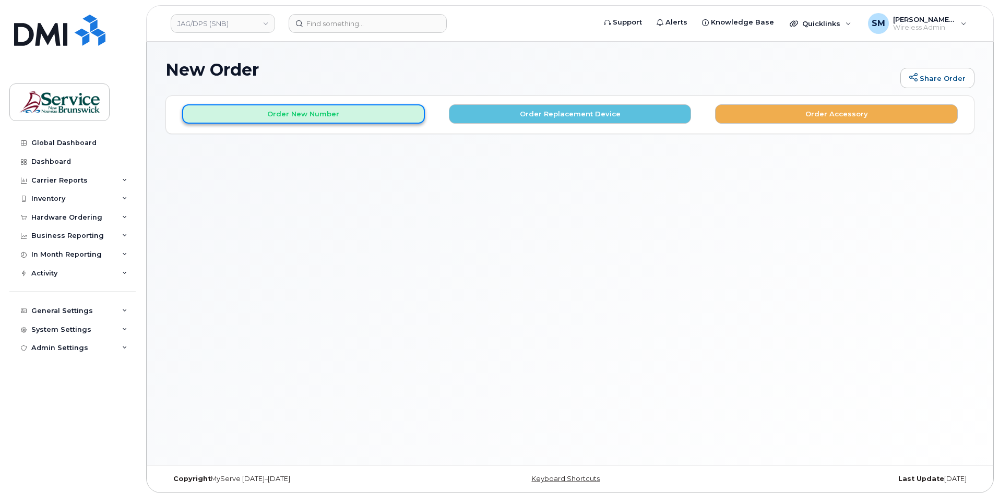
click at [280, 114] on button "Order New Number" at bounding box center [303, 113] width 243 height 19
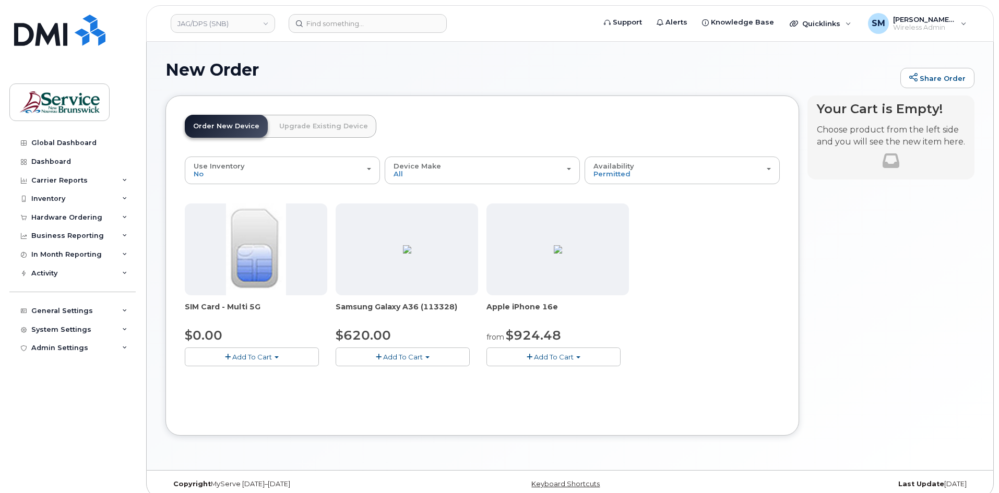
click at [392, 353] on span "Add To Cart" at bounding box center [403, 357] width 40 height 8
click at [392, 390] on link "$620.00 - 30-day activation (128GB model)" at bounding box center [423, 388] width 170 height 13
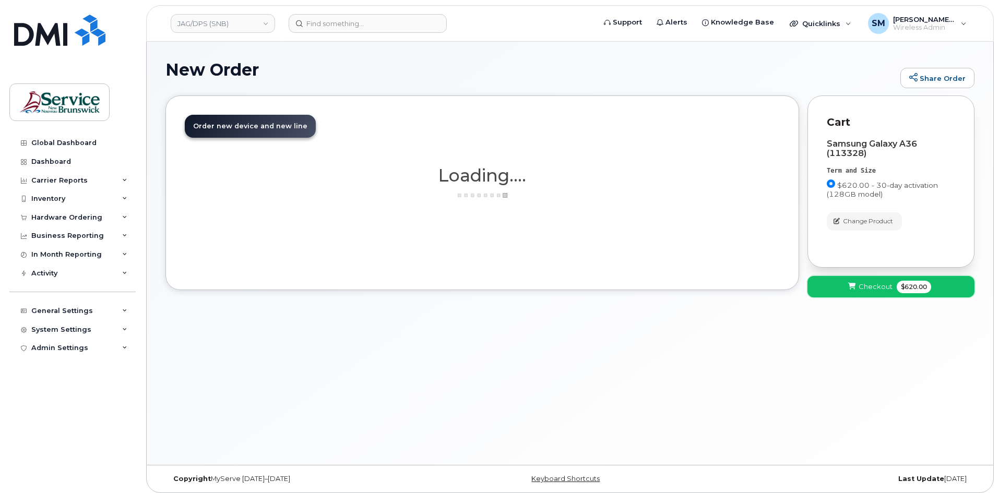
click at [894, 288] on button "Checkout $620.00" at bounding box center [890, 286] width 167 height 21
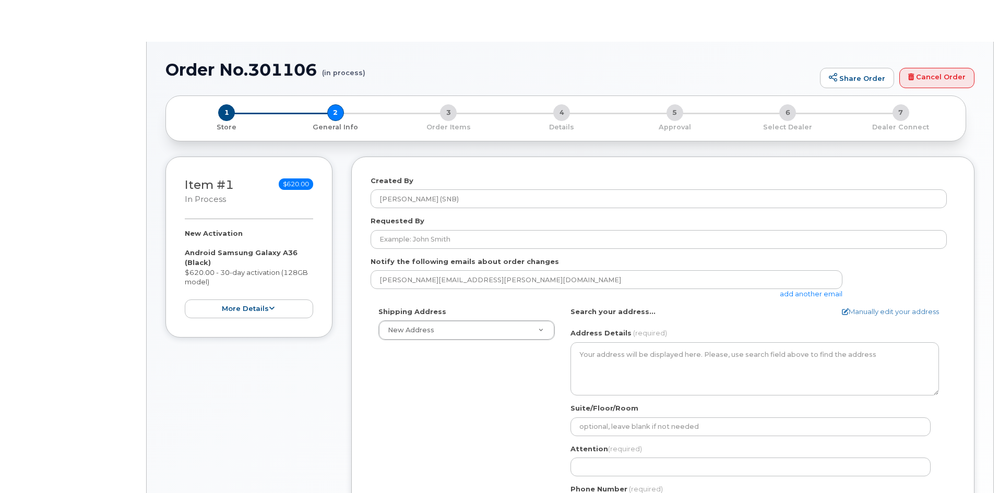
select select
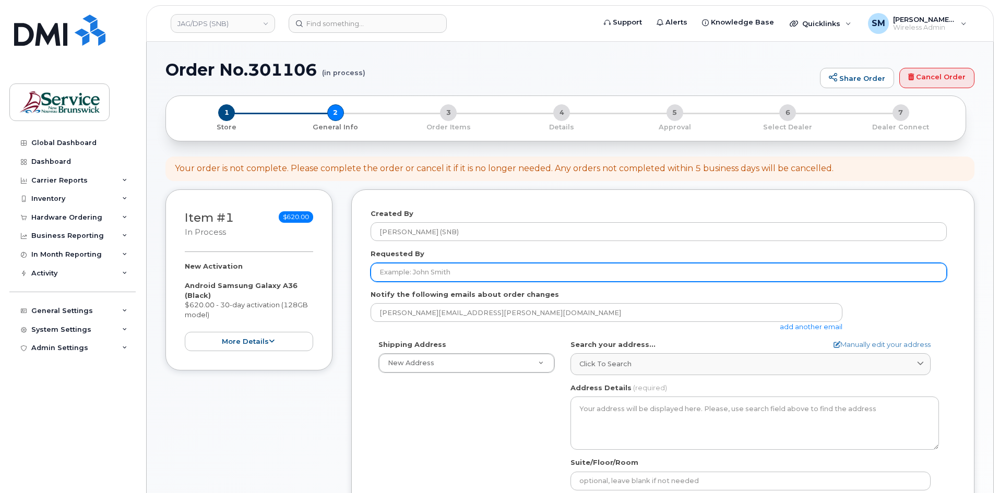
click at [466, 272] on input "Requested By" at bounding box center [658, 272] width 576 height 19
paste input "[PERSON_NAME][EMAIL_ADDRESS][DOMAIN_NAME]"
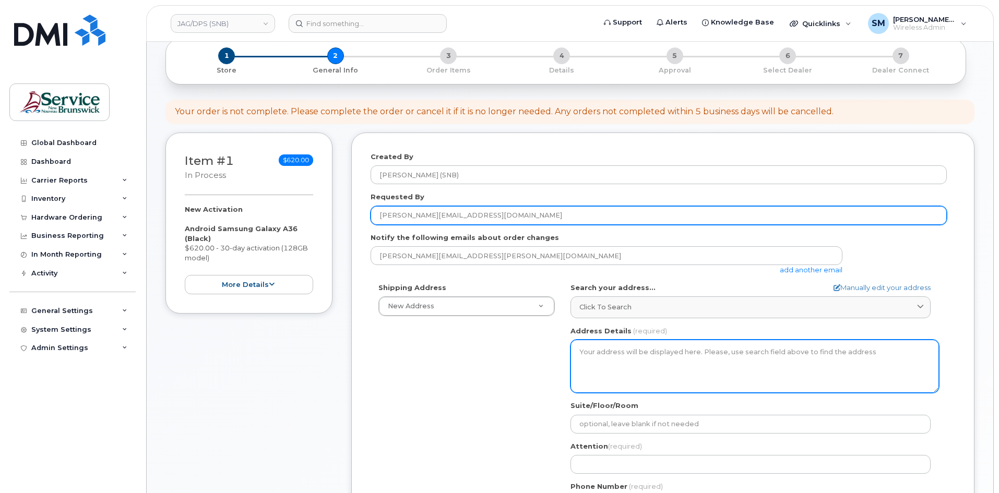
scroll to position [209, 0]
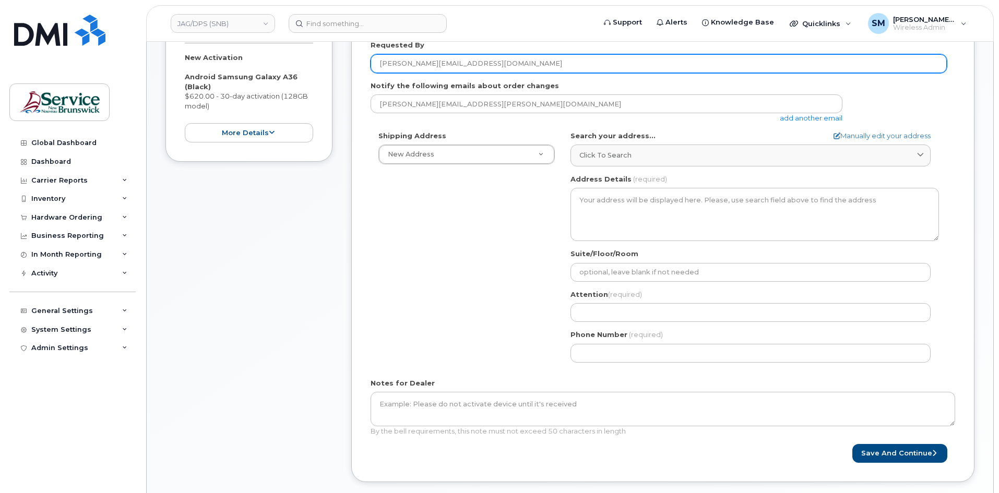
type input "[PERSON_NAME][EMAIL_ADDRESS][DOMAIN_NAME]"
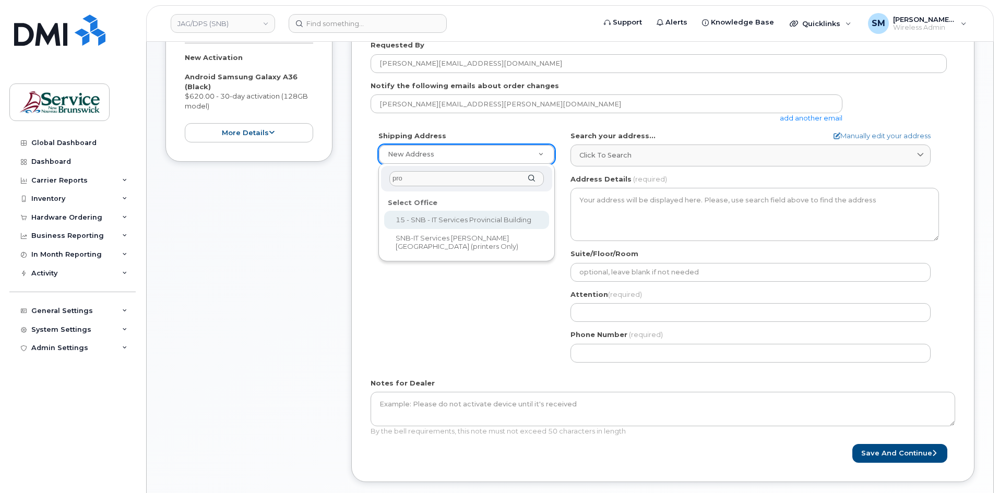
type input "prov"
select select
type textarea "[STREET_ADDRESS][PERSON_NAME]"
type input "[PERSON_NAME]/[PERSON_NAME]"
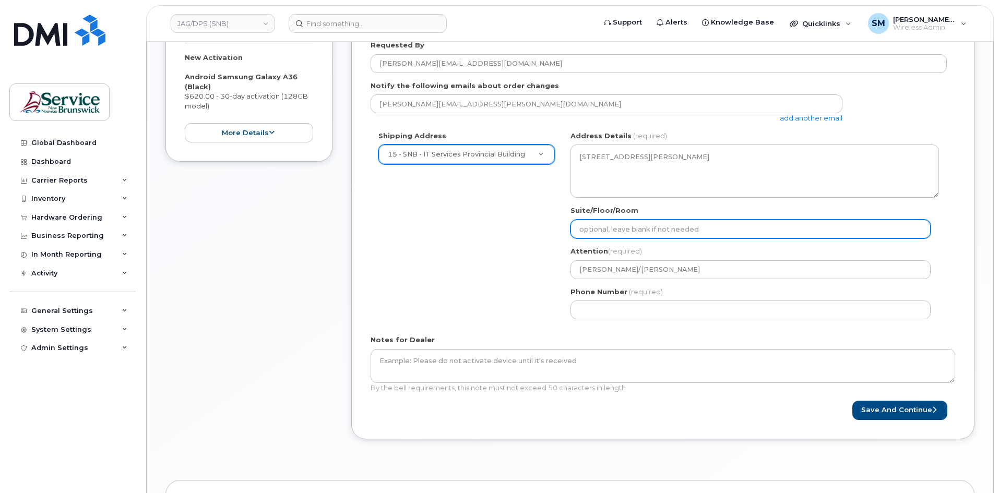
click at [713, 232] on input "Suite/Floor/Room" at bounding box center [750, 229] width 360 height 19
paste input "WO0000000489742"
select select
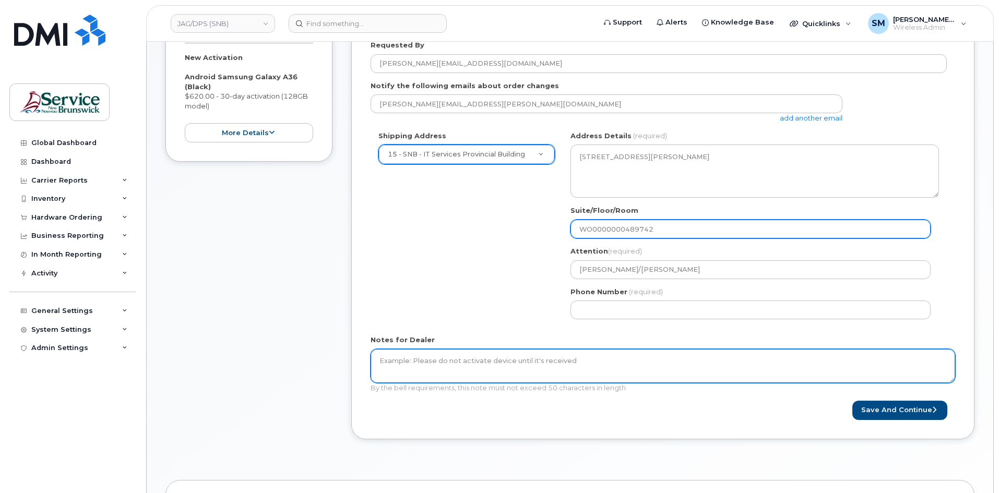
type input "WO0000000489742"
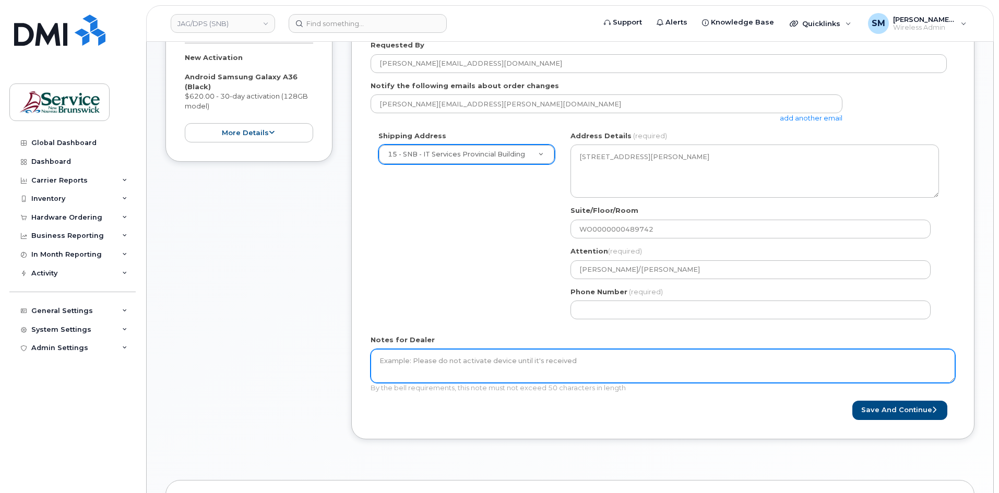
click at [513, 367] on textarea "Notes for Dealer" at bounding box center [662, 366] width 584 height 34
paste textarea "WO0000000489742"
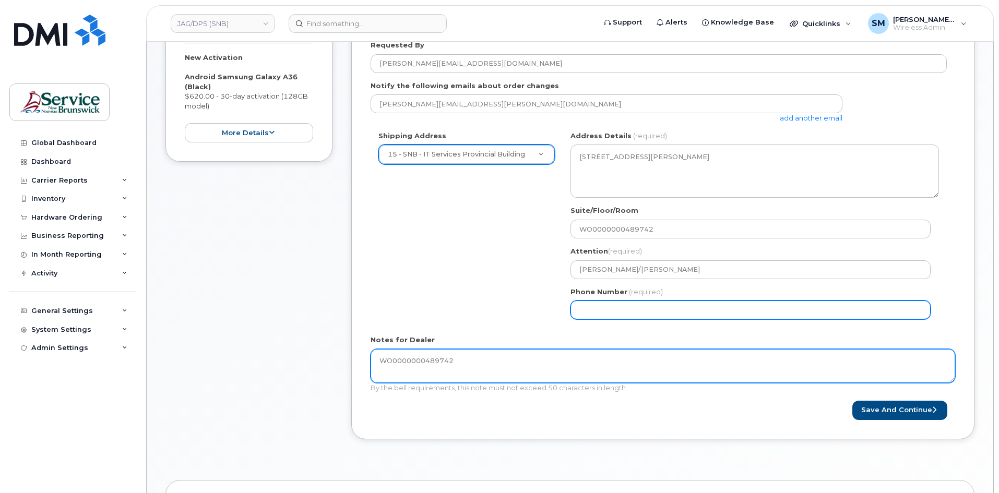
type textarea "WO0000000489742"
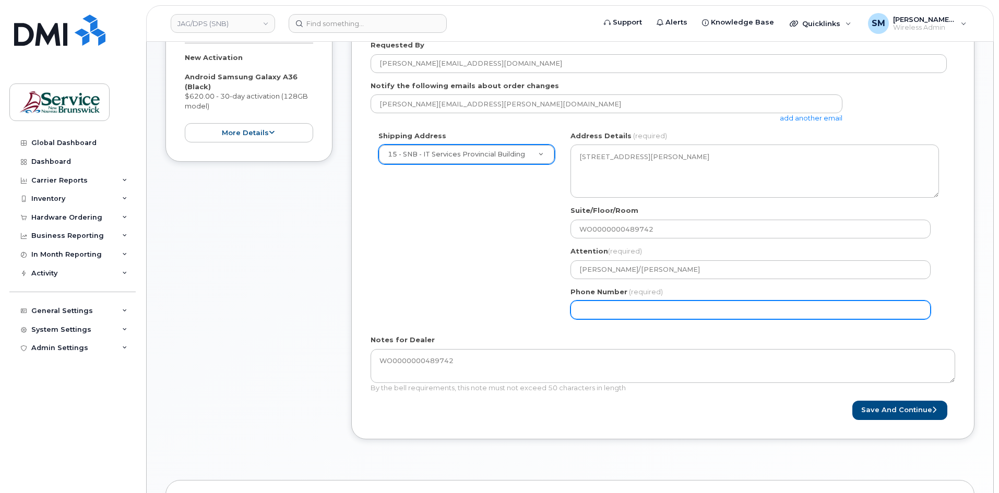
click at [622, 303] on input "Phone Number" at bounding box center [750, 310] width 360 height 19
select select
type input "506639633"
select select
type input "5066396338"
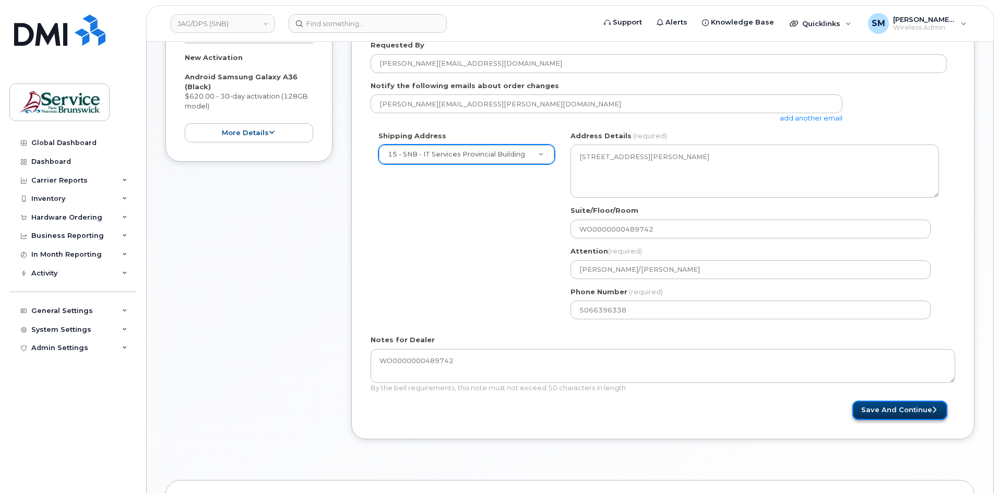
click at [919, 408] on button "Save and Continue" at bounding box center [899, 410] width 95 height 19
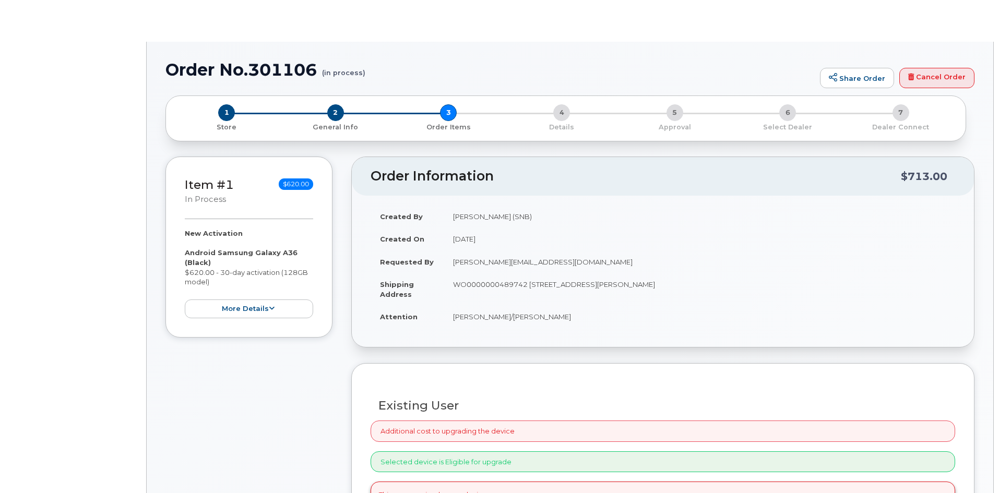
radio input "true"
select select
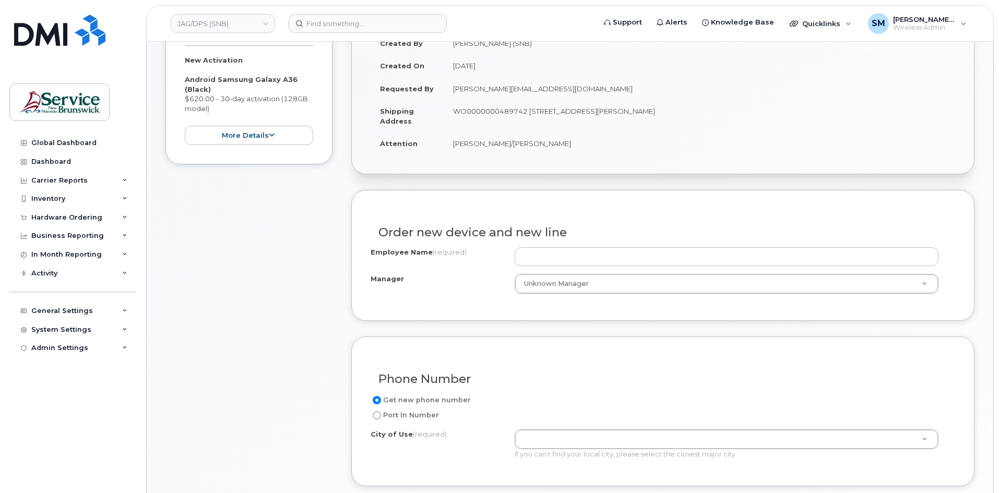
scroll to position [209, 0]
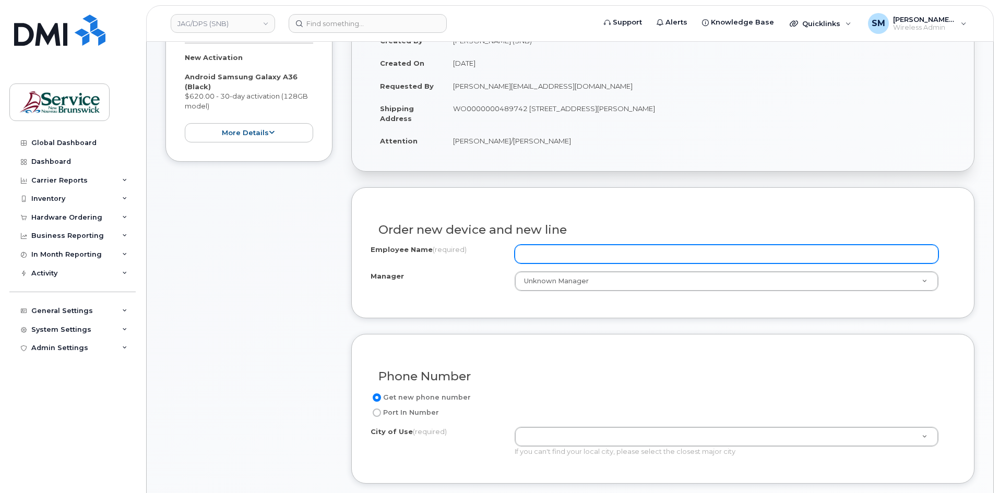
click at [574, 246] on input "Employee Name (required)" at bounding box center [726, 254] width 424 height 19
paste input "[PERSON_NAME]"
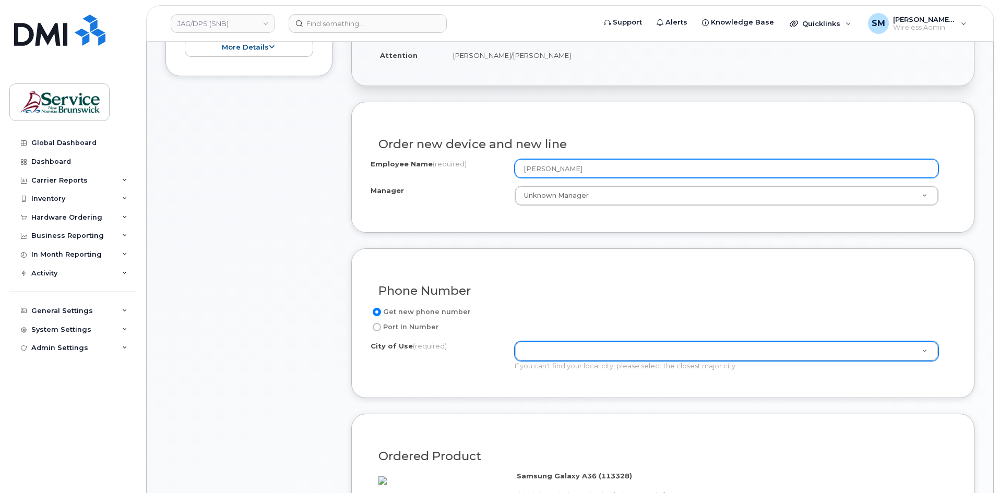
scroll to position [313, 0]
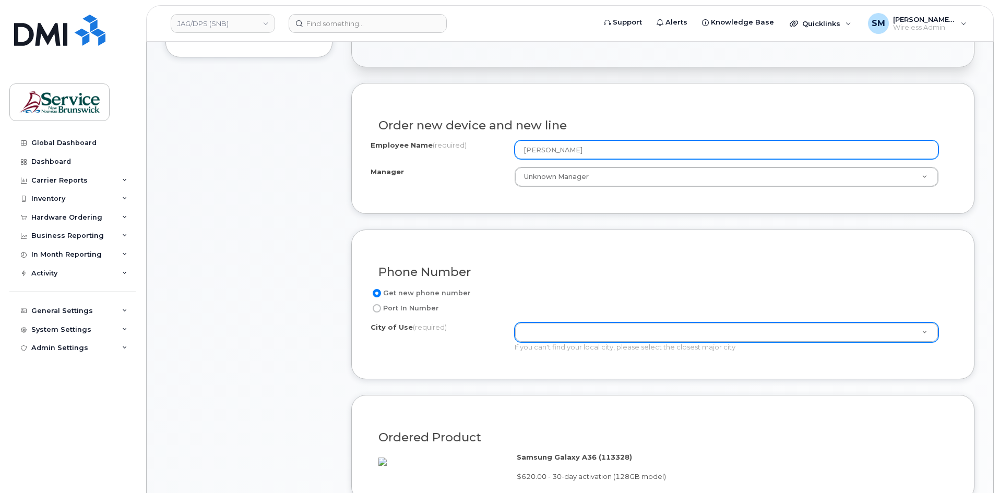
type input "[PERSON_NAME]"
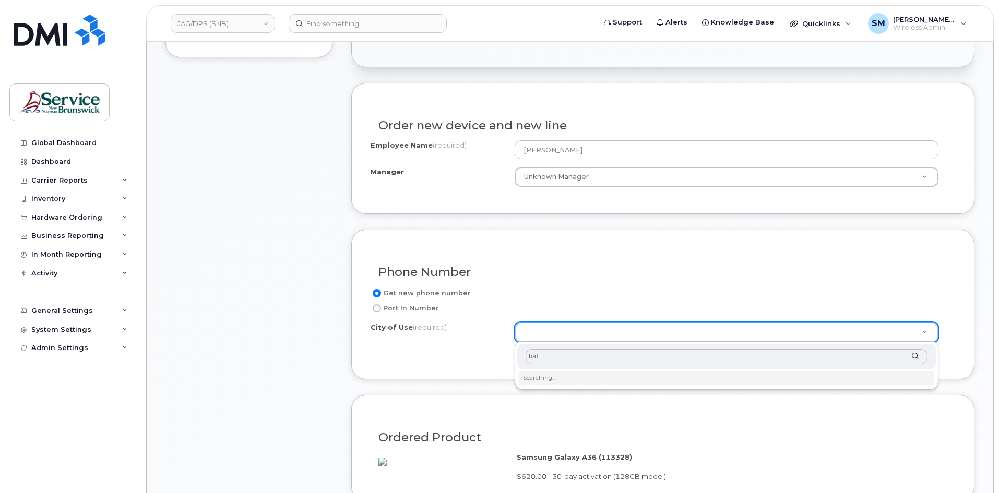
type input "bath"
type input "1368"
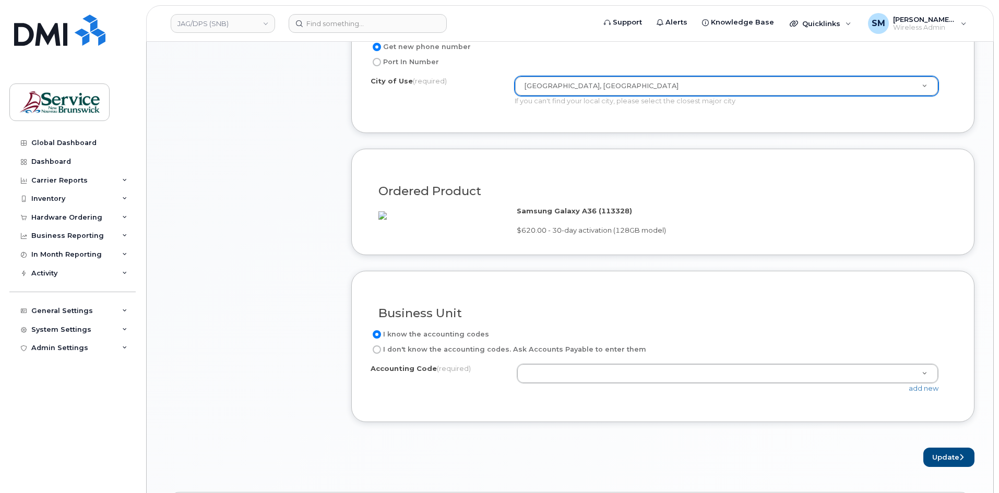
scroll to position [574, 0]
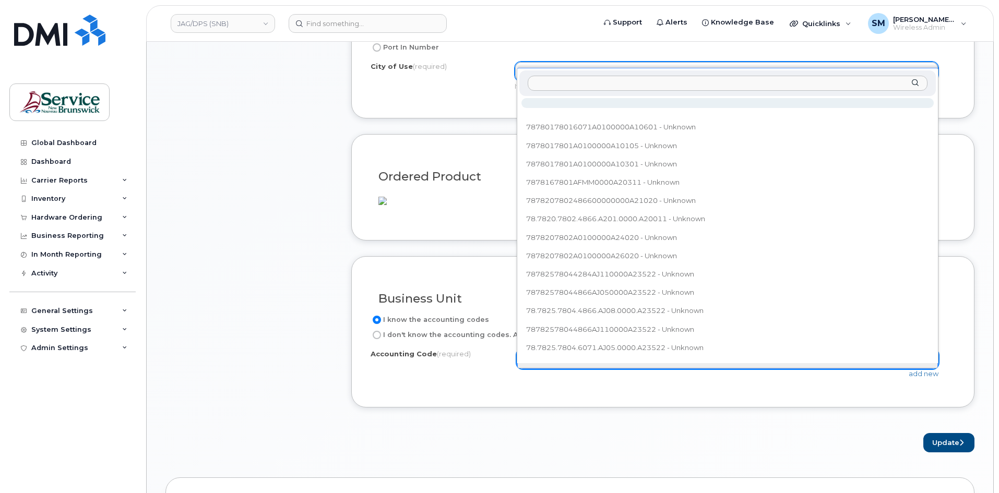
type input "78.7825.7804.4284.AJ01.0000.A23522"
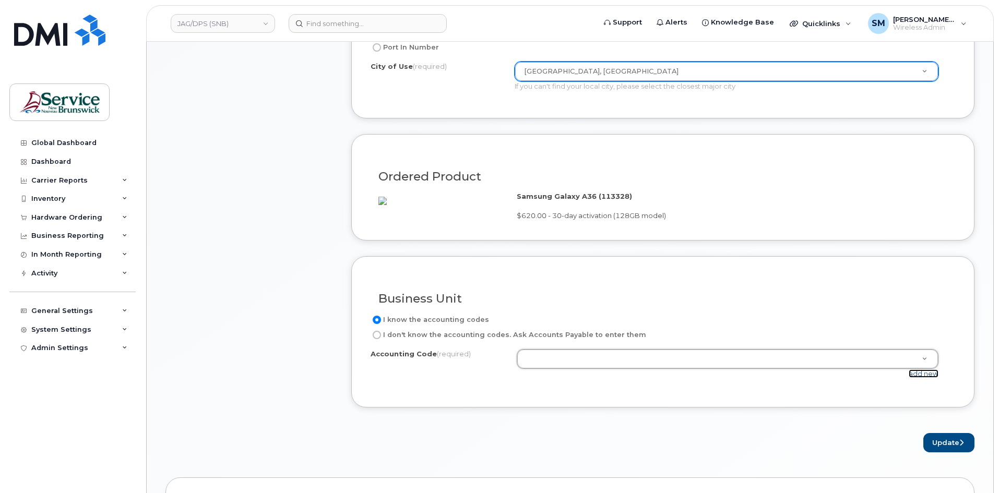
click at [931, 378] on link "add new" at bounding box center [923, 373] width 30 height 8
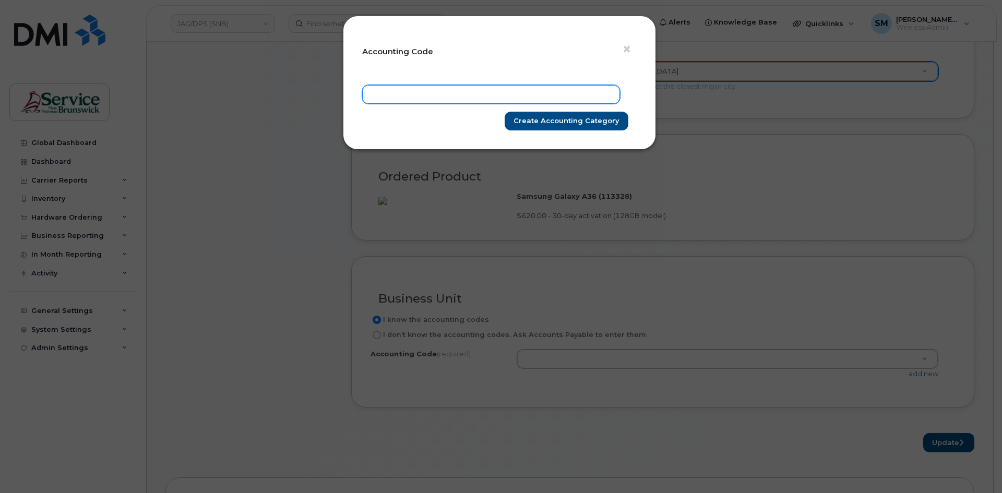
click at [519, 99] on input "text" at bounding box center [491, 94] width 258 height 19
paste input "78.7825.7804.4284.AJ01.0000.A23522"
type input "78.7825.7804.4284.AJ01.0000.A23522"
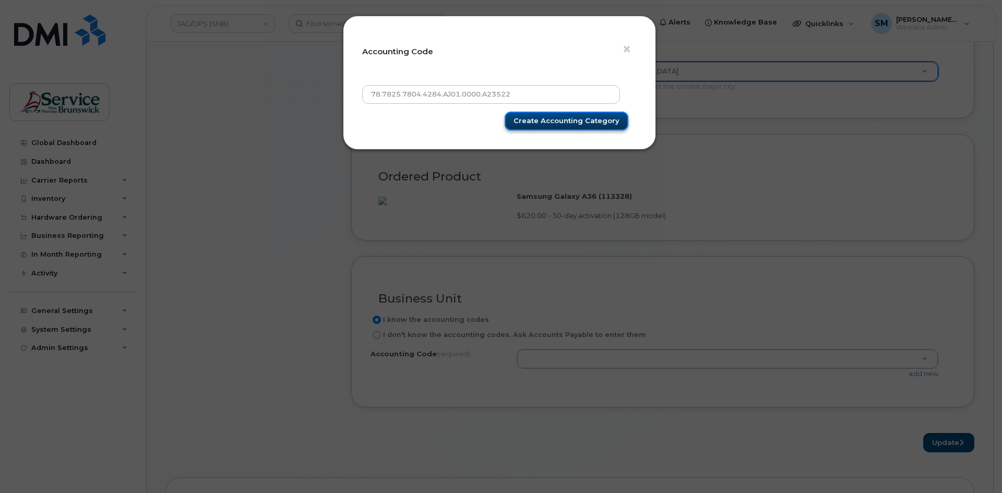
click at [600, 122] on input "Create Accounting category" at bounding box center [567, 121] width 124 height 19
type input "Create Accounting category"
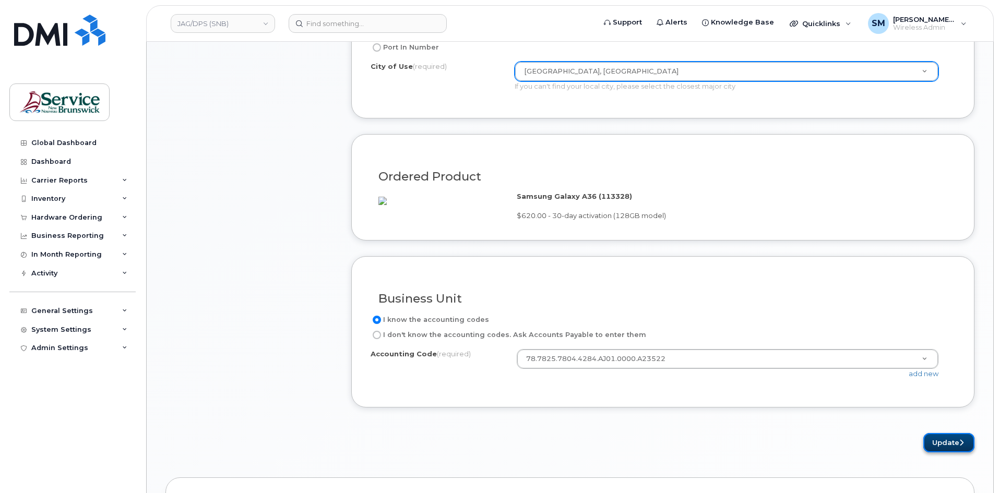
click at [941, 451] on button "Update" at bounding box center [948, 442] width 51 height 19
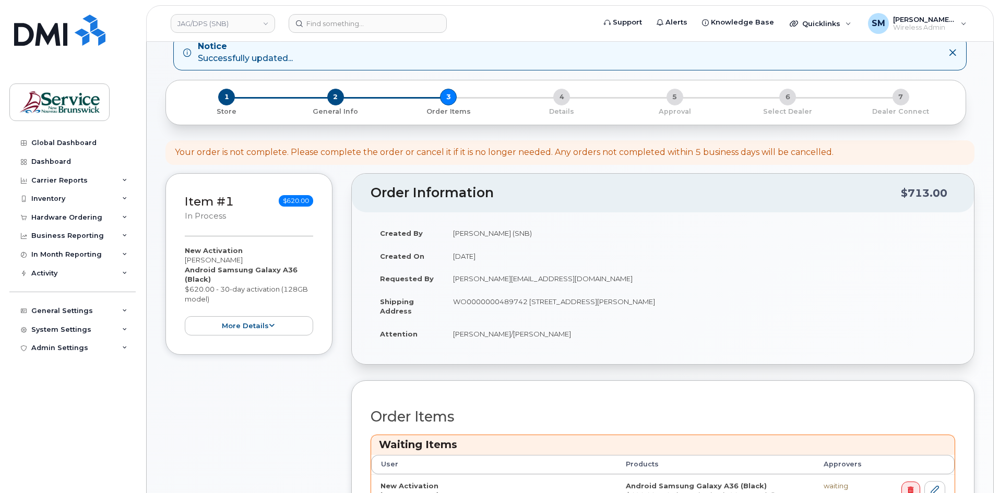
scroll to position [313, 0]
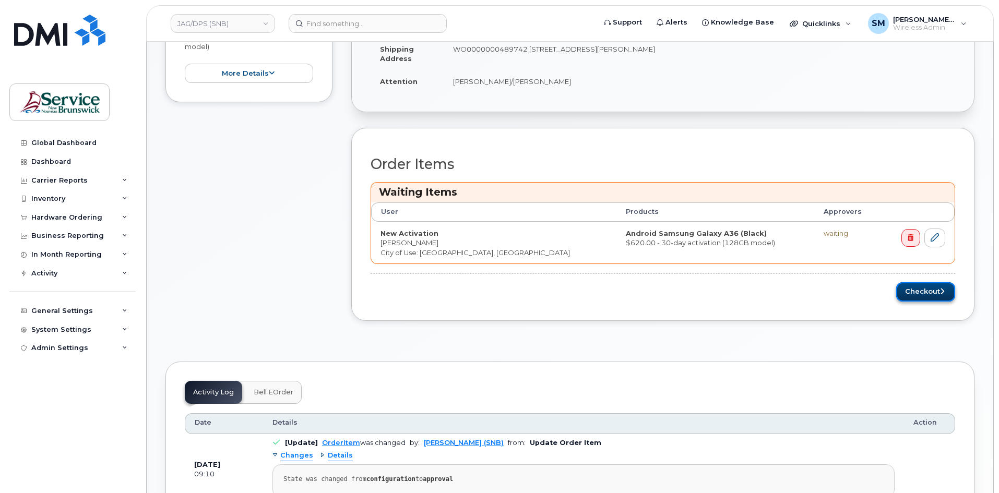
click at [917, 296] on button "Checkout" at bounding box center [925, 291] width 59 height 19
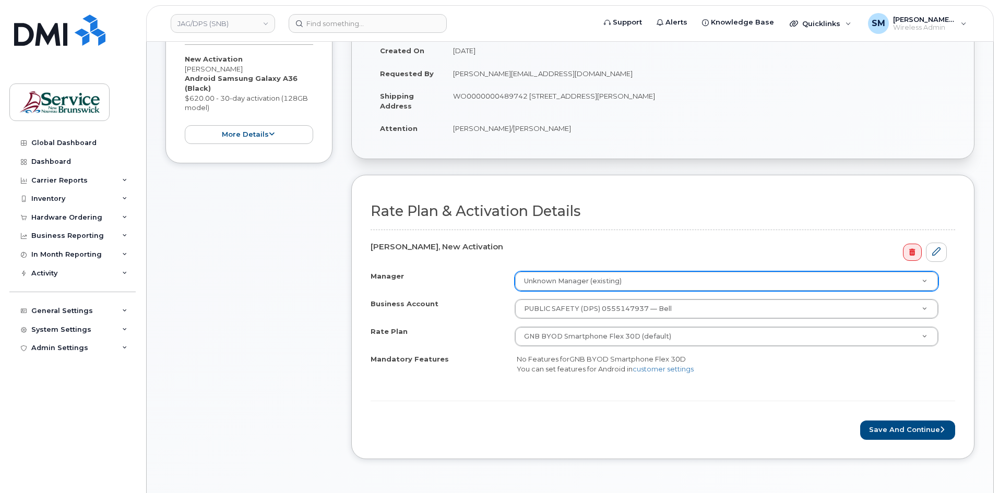
scroll to position [209, 0]
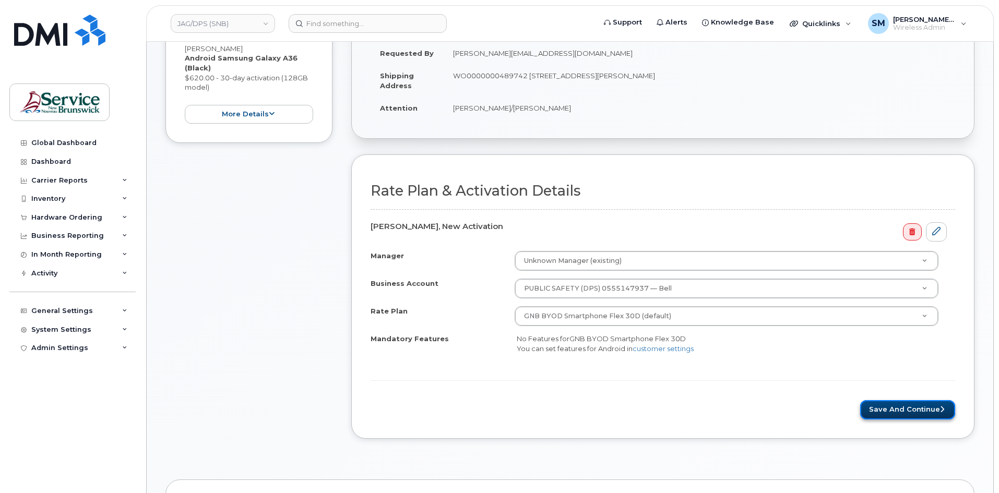
drag, startPoint x: 908, startPoint y: 409, endPoint x: 908, endPoint y: 402, distance: 6.8
click at [908, 409] on button "Save and Continue" at bounding box center [907, 409] width 95 height 19
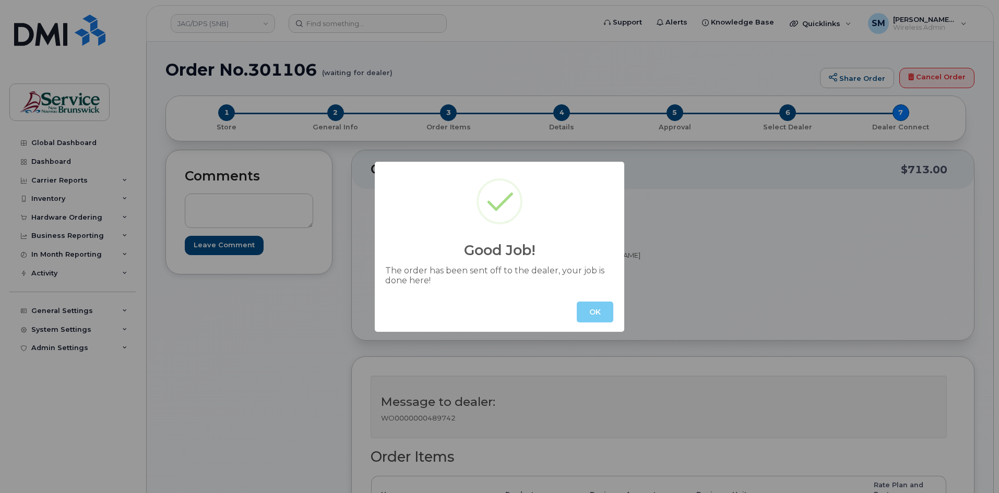
click at [594, 309] on button "OK" at bounding box center [595, 312] width 37 height 21
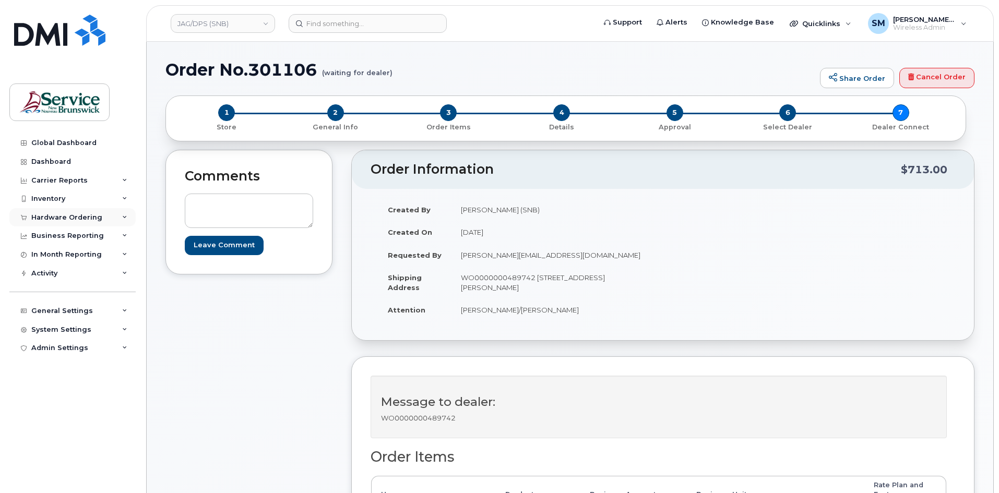
click at [73, 211] on div "Hardware Ordering" at bounding box center [72, 217] width 126 height 19
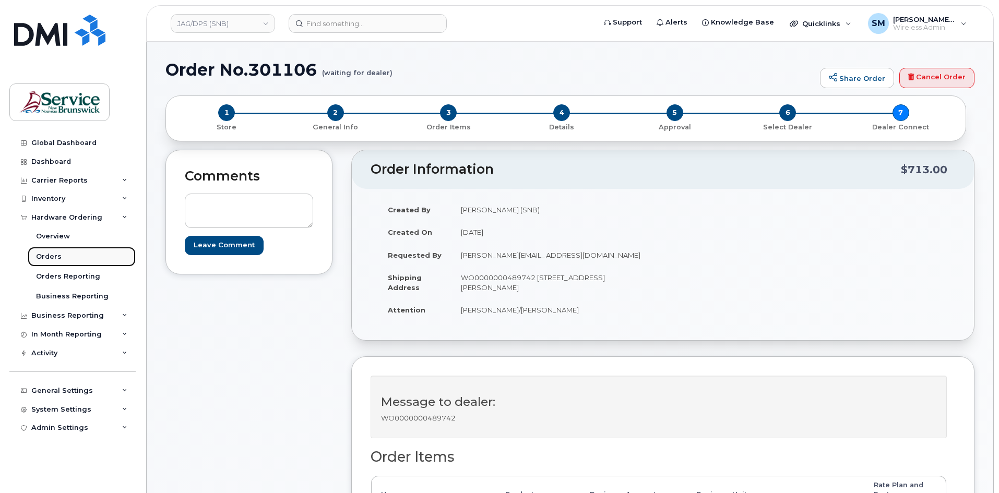
click at [60, 253] on link "Orders" at bounding box center [82, 257] width 108 height 20
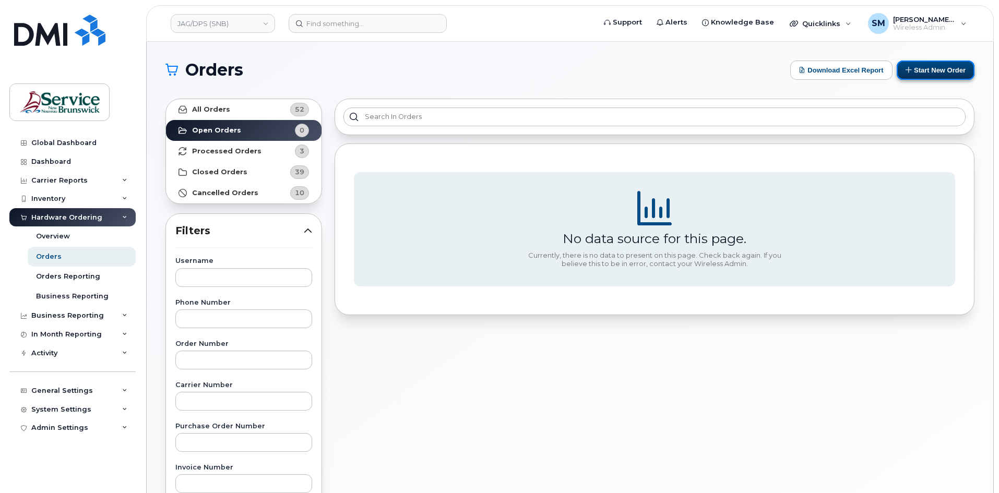
click at [910, 73] on icon at bounding box center [908, 69] width 7 height 7
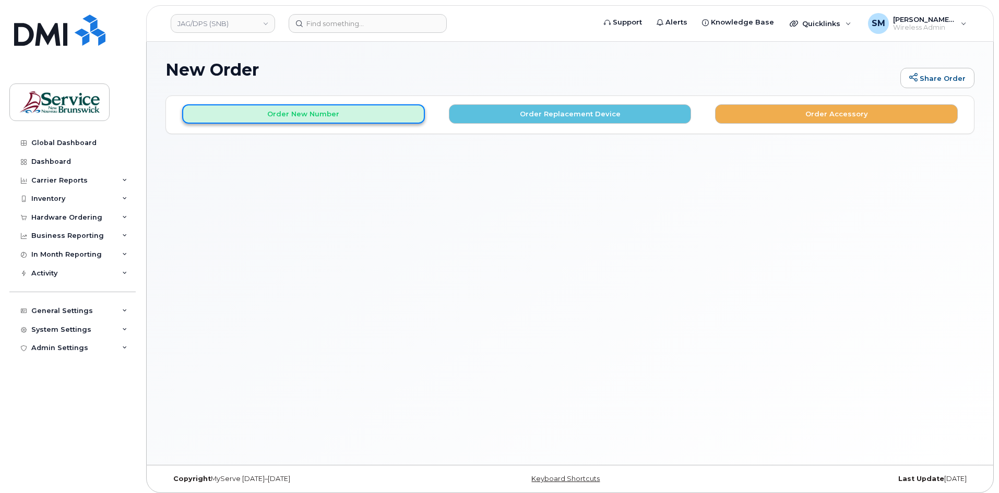
click at [394, 113] on button "Order New Number" at bounding box center [303, 113] width 243 height 19
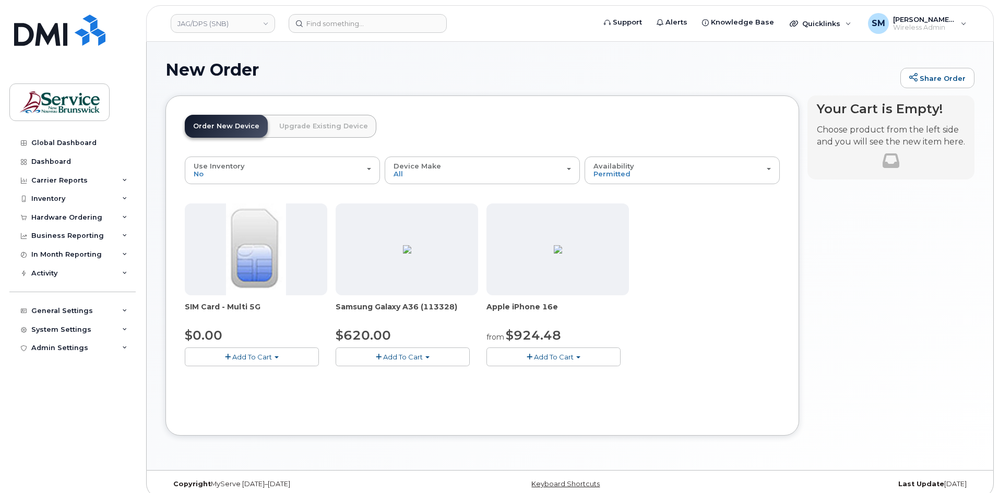
click at [520, 356] on button "Add To Cart" at bounding box center [553, 357] width 134 height 18
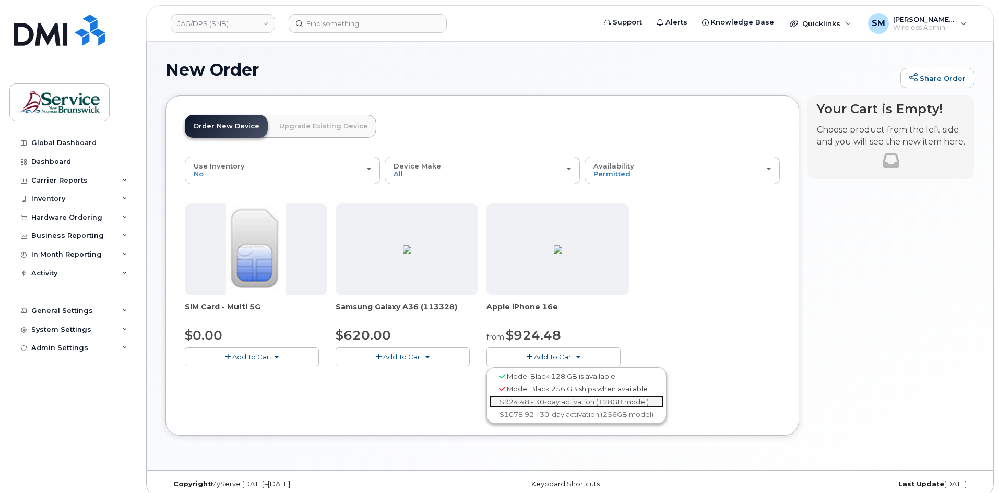
click at [535, 401] on link "$924.48 - 30-day activation (128GB model)" at bounding box center [576, 402] width 175 height 13
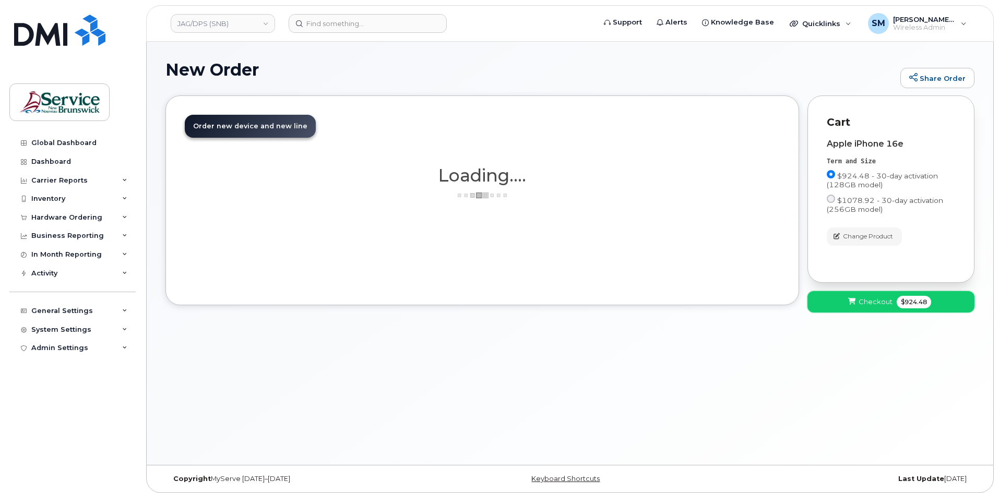
click at [858, 307] on button "Checkout $924.48" at bounding box center [890, 301] width 167 height 21
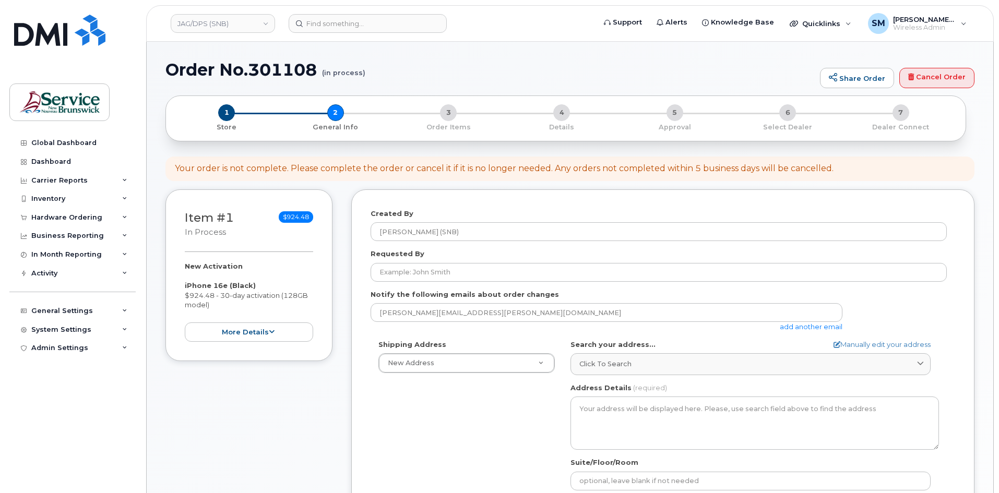
select select
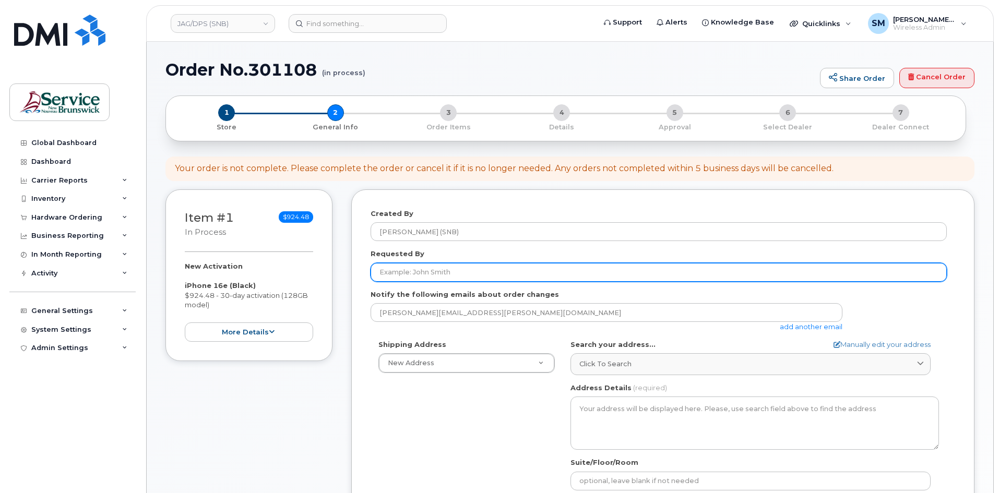
click at [500, 273] on input "Requested By" at bounding box center [658, 272] width 576 height 19
paste input "[PERSON_NAME][EMAIL_ADDRESS][DOMAIN_NAME]"
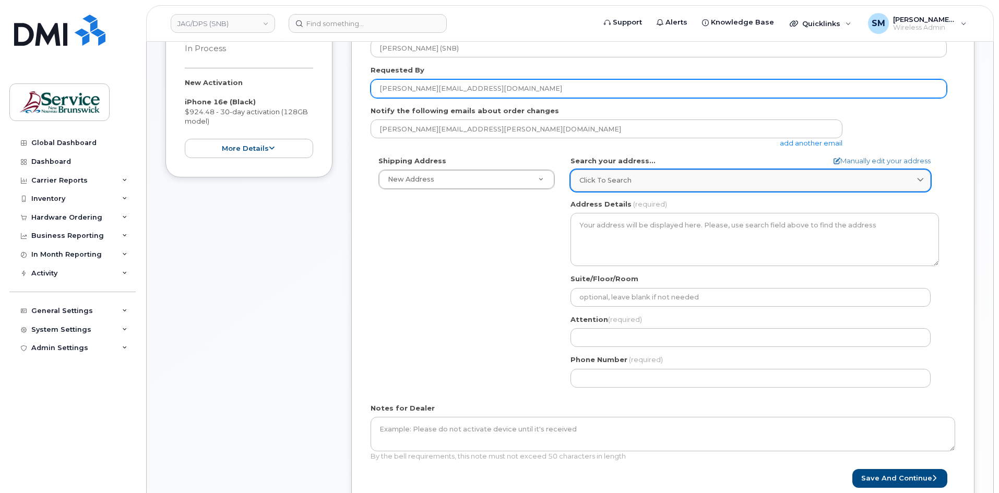
scroll to position [209, 0]
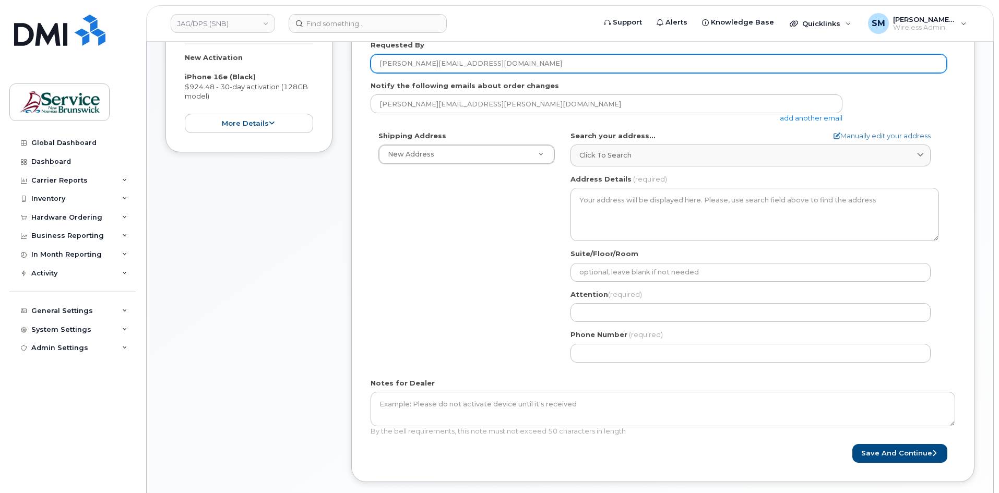
type input "[PERSON_NAME][EMAIL_ADDRESS][DOMAIN_NAME]"
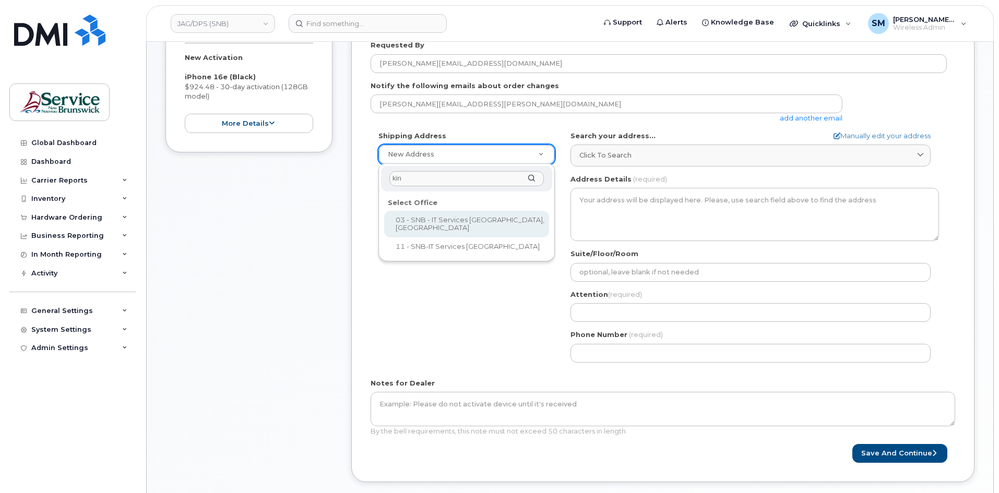
type input "king"
select select
type textarea "526-440 King St Fredericton New Brunswick E3B 5H8"
type input "[PERSON_NAME] / [PERSON_NAME]"
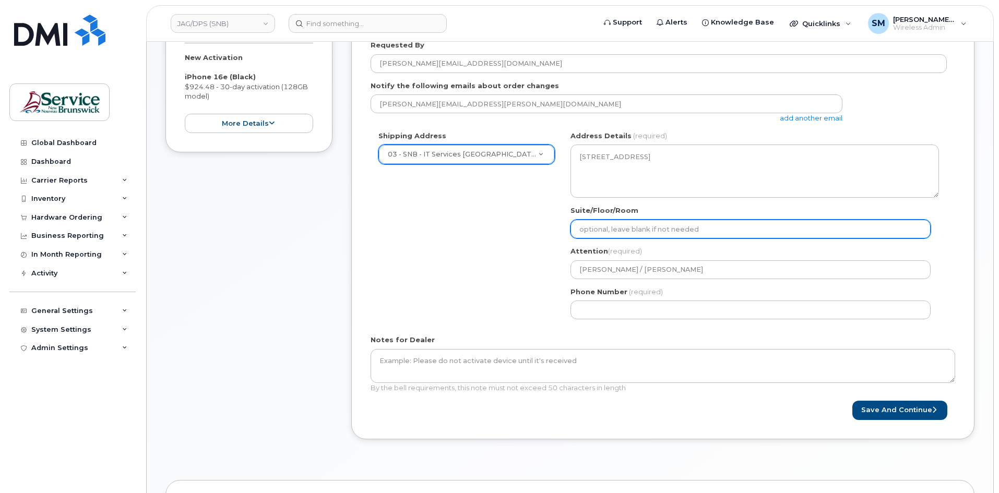
click at [698, 228] on input "Suite/Floor/Room" at bounding box center [750, 229] width 360 height 19
paste input "WO0000000489786"
select select
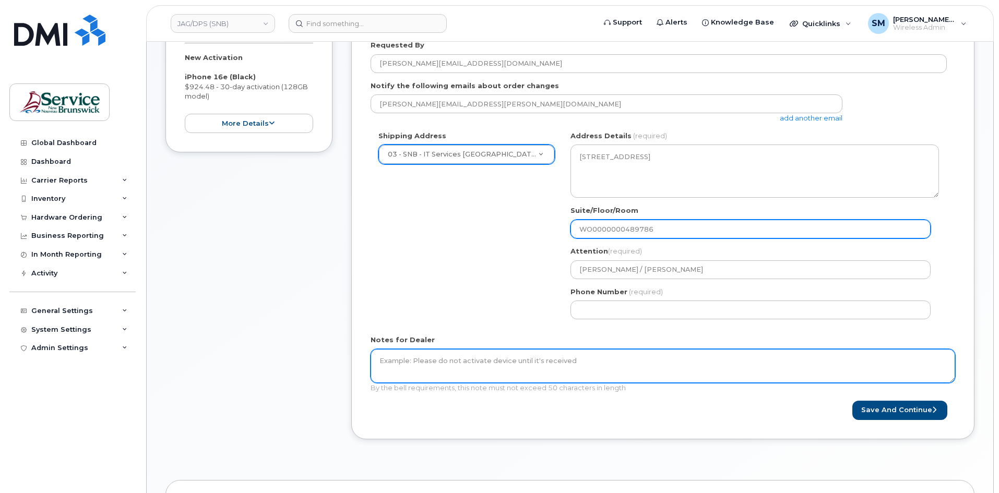
type input "WO0000000489786"
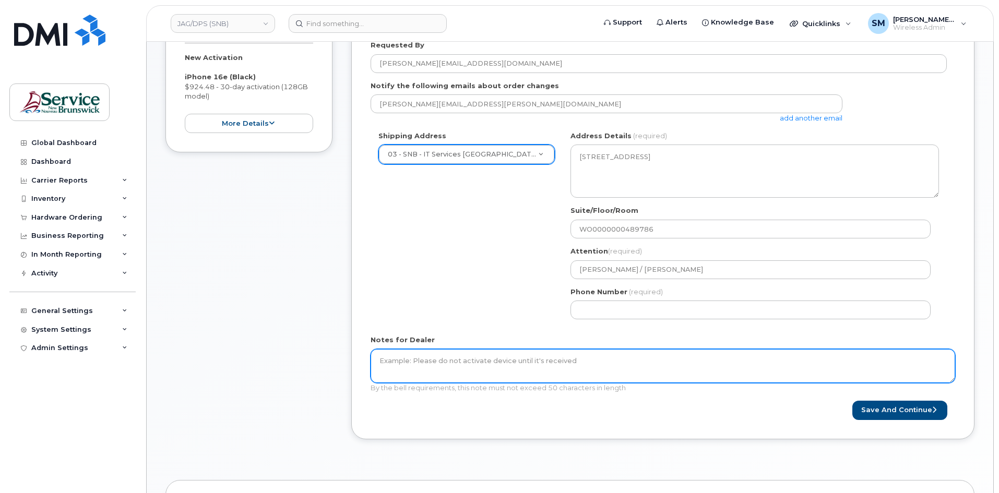
click at [573, 372] on textarea "Notes for Dealer" at bounding box center [662, 366] width 584 height 34
paste textarea "WO0000000489786"
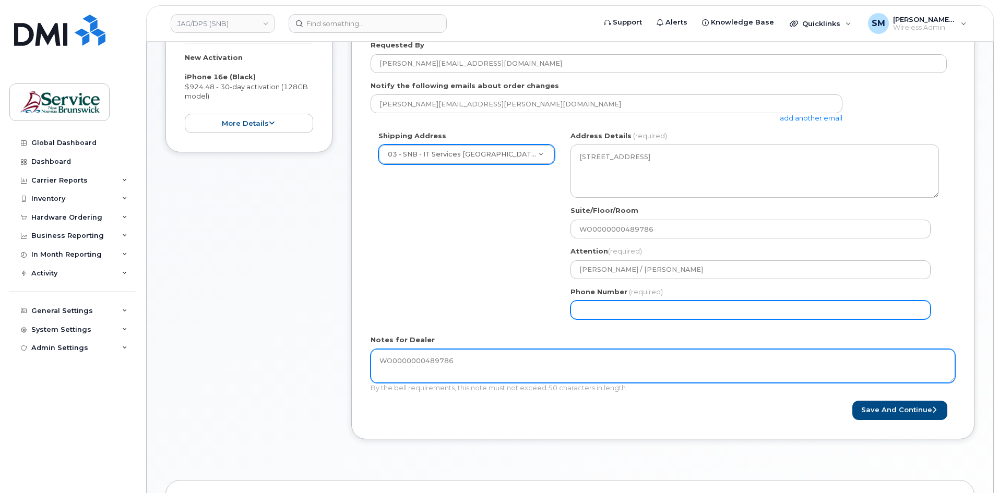
type textarea "WO0000000489786"
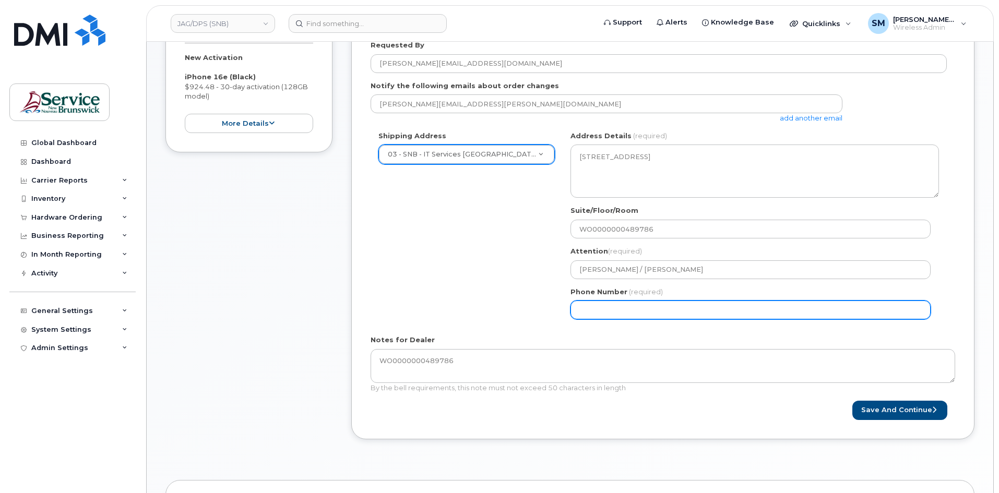
click at [650, 310] on input "Phone Number" at bounding box center [750, 310] width 360 height 19
select select
type input "506639633"
select select
type input "5066396338"
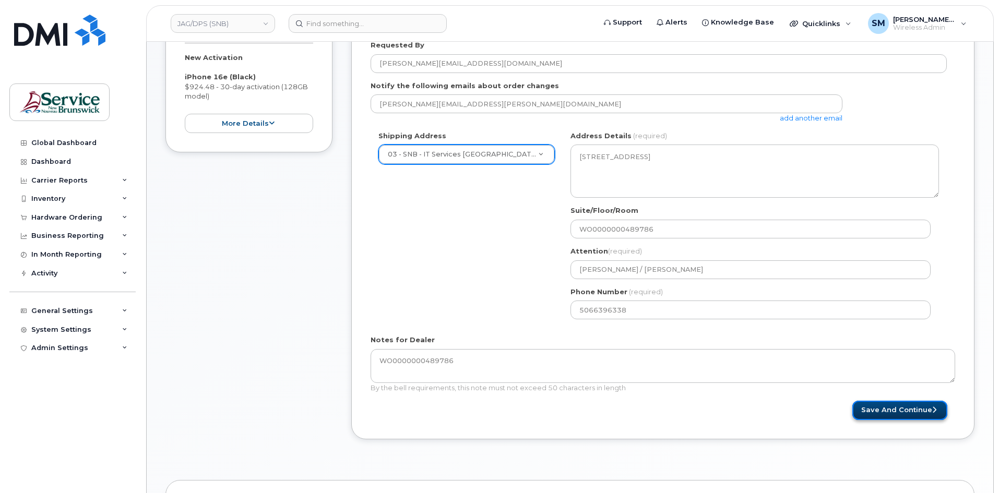
click at [908, 409] on button "Save and Continue" at bounding box center [899, 410] width 95 height 19
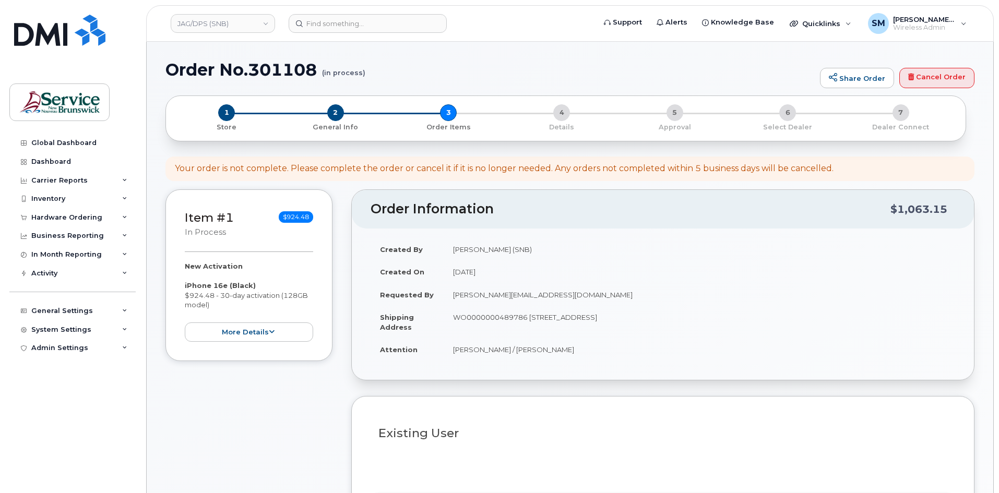
select select
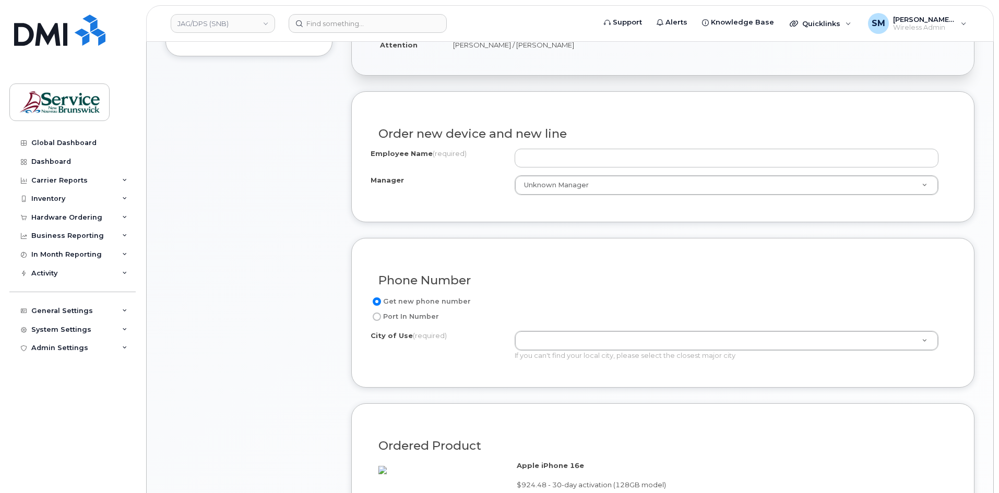
scroll to position [313, 0]
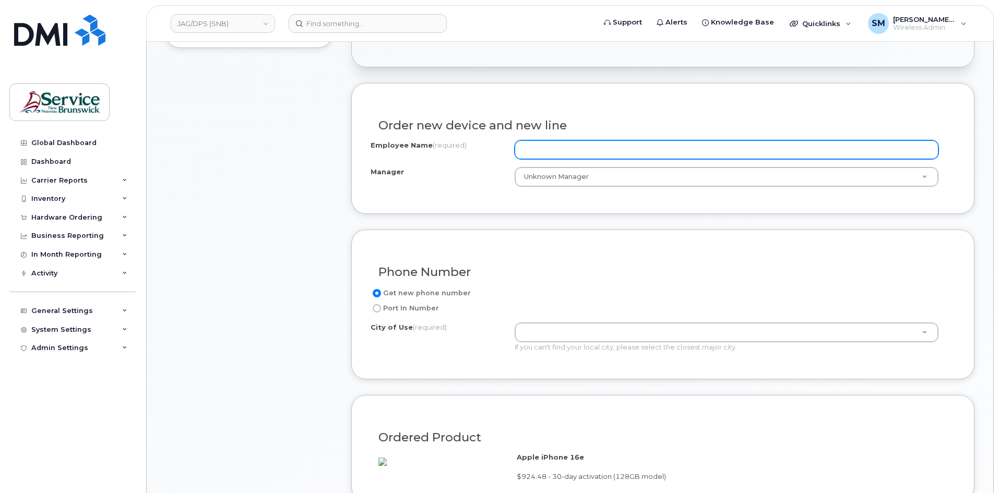
click at [547, 142] on input "Employee Name (required)" at bounding box center [726, 149] width 424 height 19
paste input "Kathleen Jacobs"
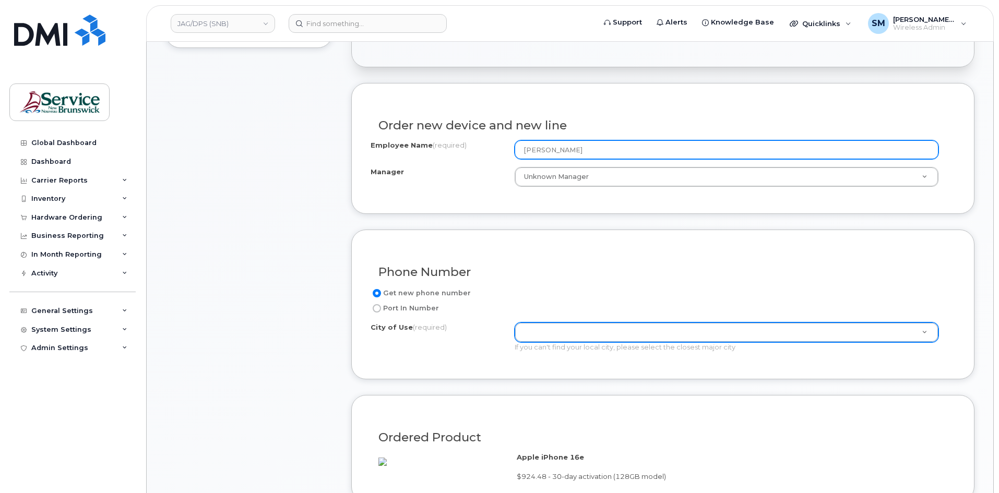
type input "Kathleen Jacobs"
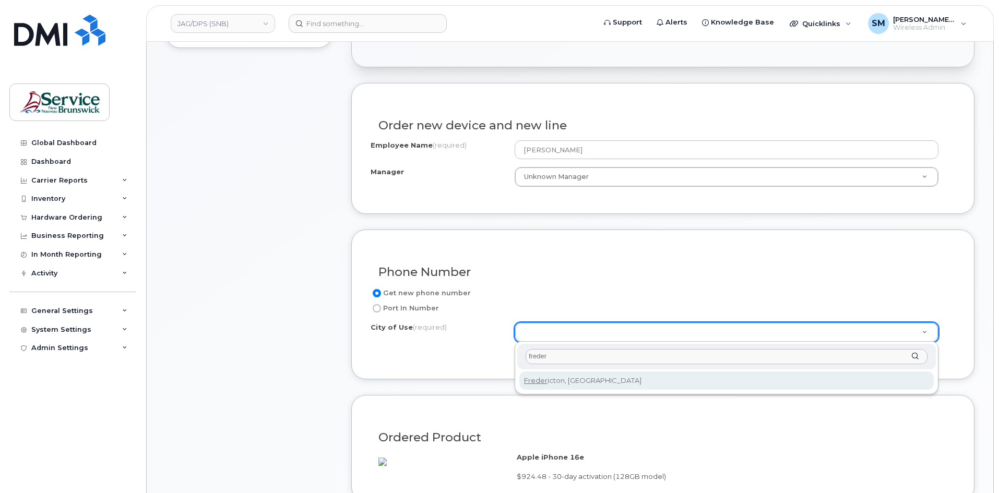
type input "freder"
type input "1578"
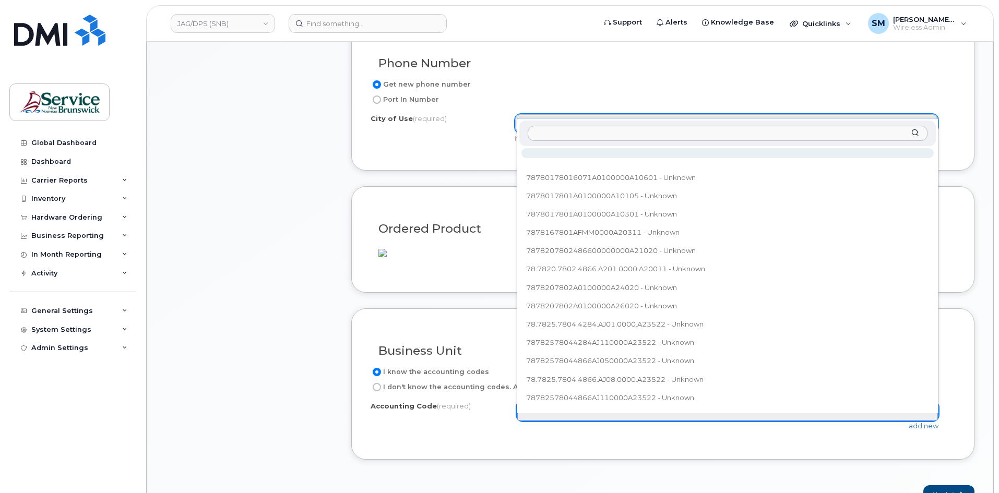
scroll to position [11, 0]
type input "78.7824.7804.4861.AJ05.0000.A02210"
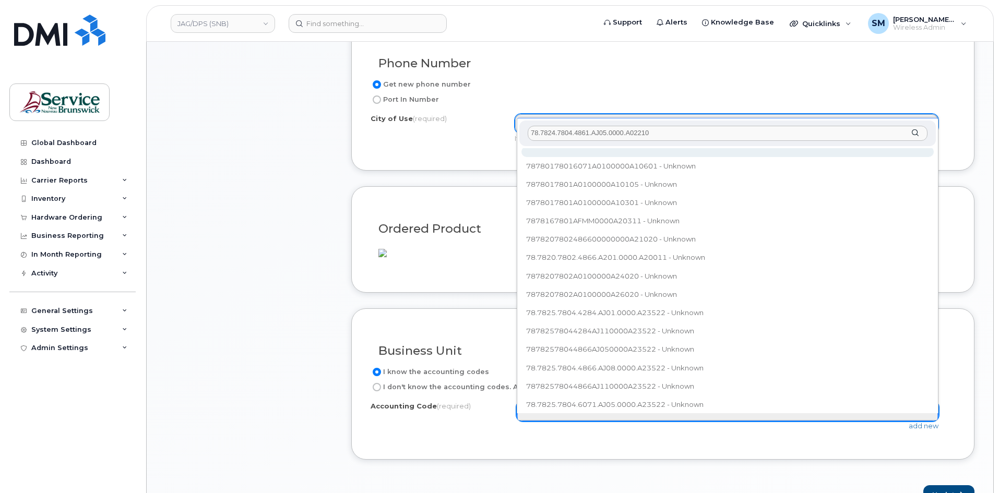
scroll to position [0, 0]
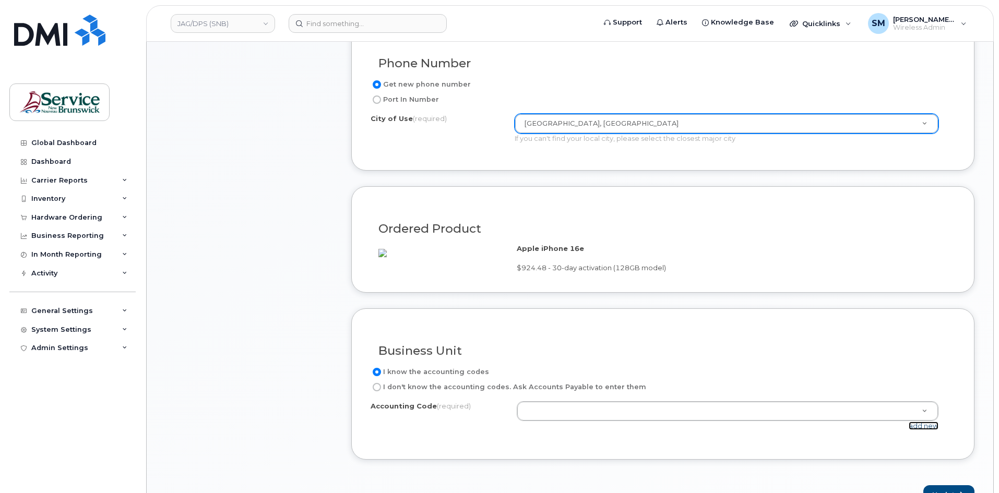
click at [924, 430] on link "add new" at bounding box center [923, 426] width 30 height 8
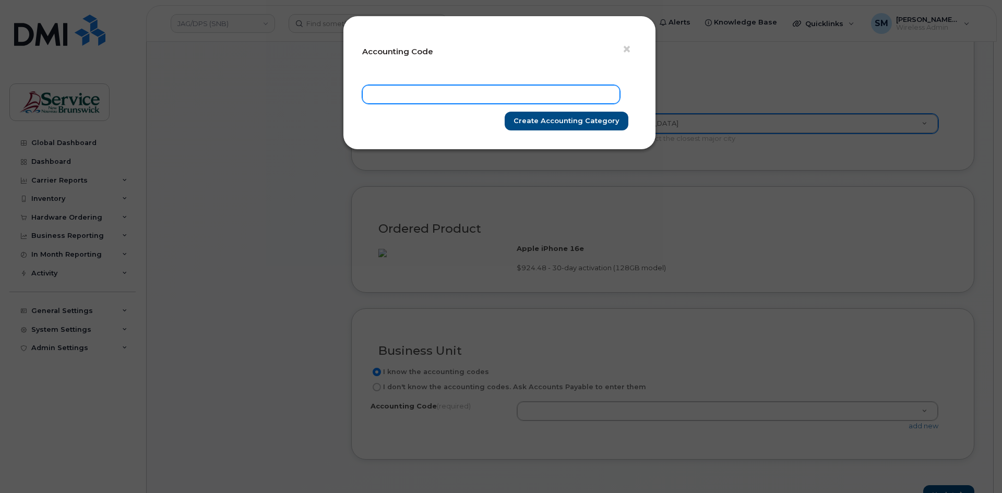
click at [553, 93] on input "text" at bounding box center [491, 94] width 258 height 19
paste input "78.7824.7804.4861.AJ05.0000.A02210"
type input "78.7824.7804.4861.AJ05.0000.A02210"
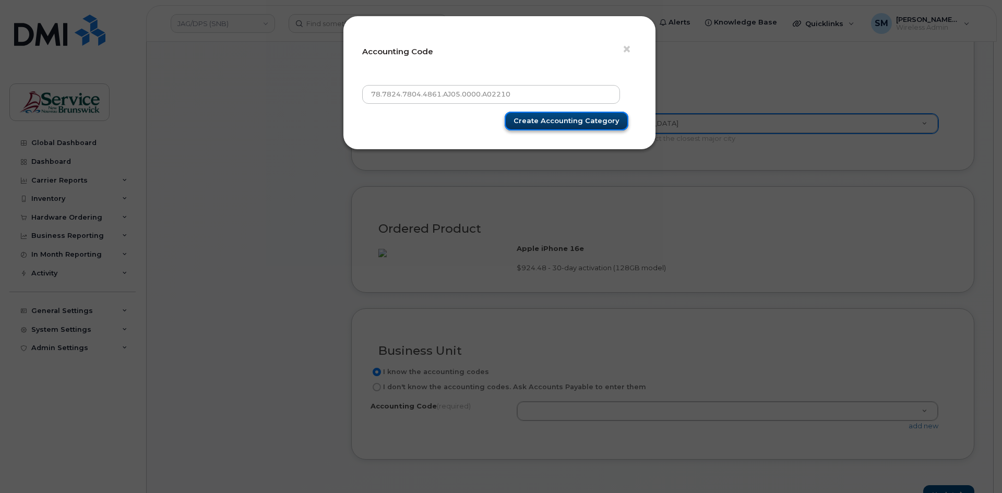
click at [582, 123] on input "Create Accounting category" at bounding box center [567, 121] width 124 height 19
type input "Create Accounting category"
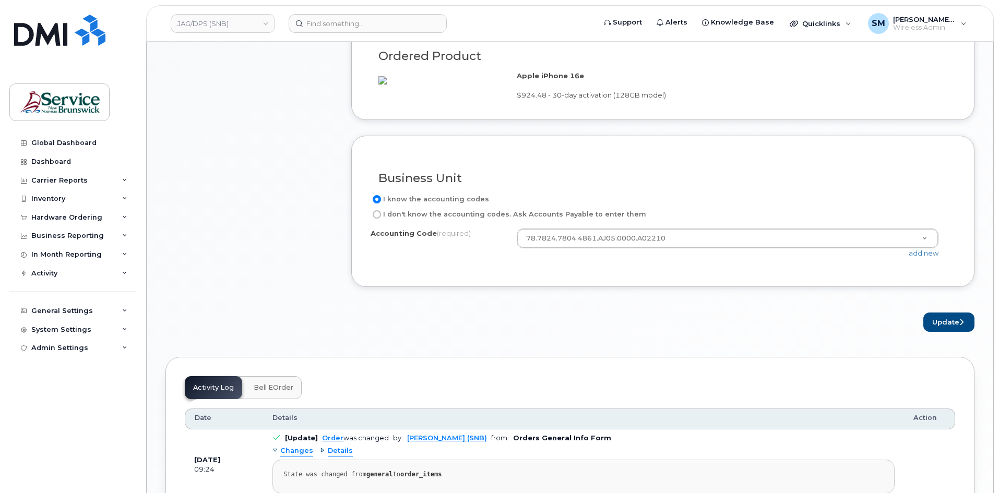
scroll to position [887, 0]
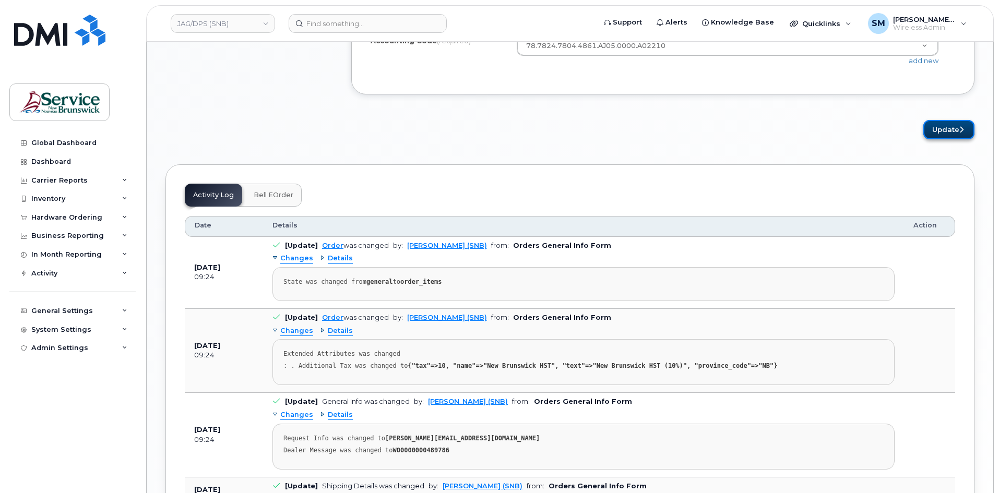
click at [942, 139] on button "Update" at bounding box center [948, 129] width 51 height 19
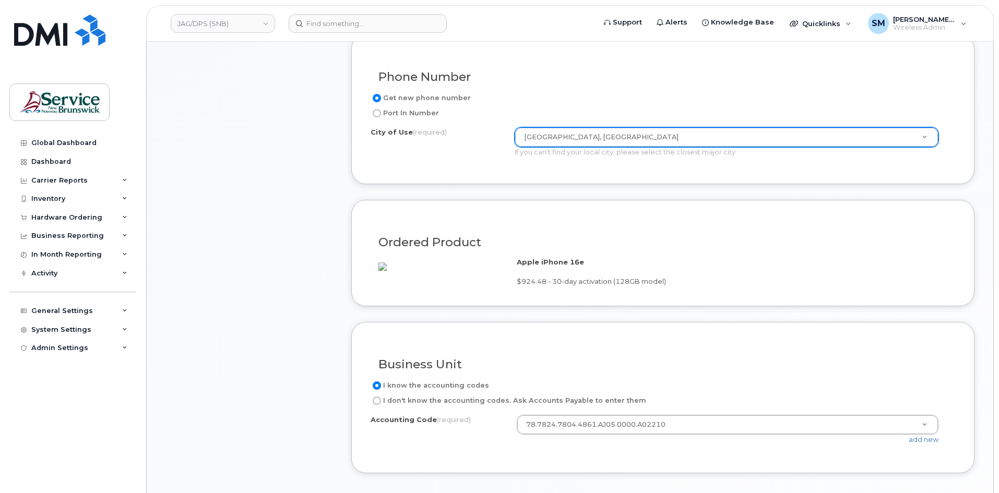
scroll to position [470, 0]
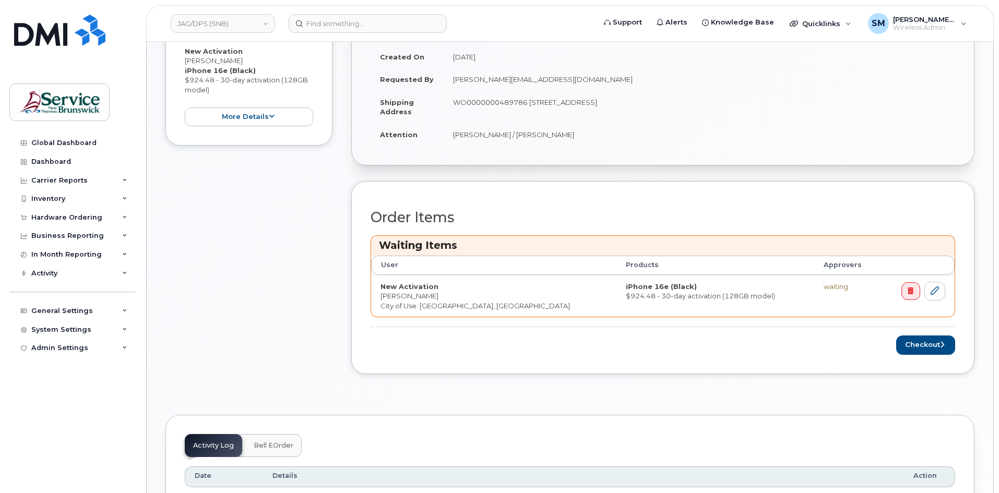
scroll to position [261, 0]
click at [906, 337] on button "Checkout" at bounding box center [925, 343] width 59 height 19
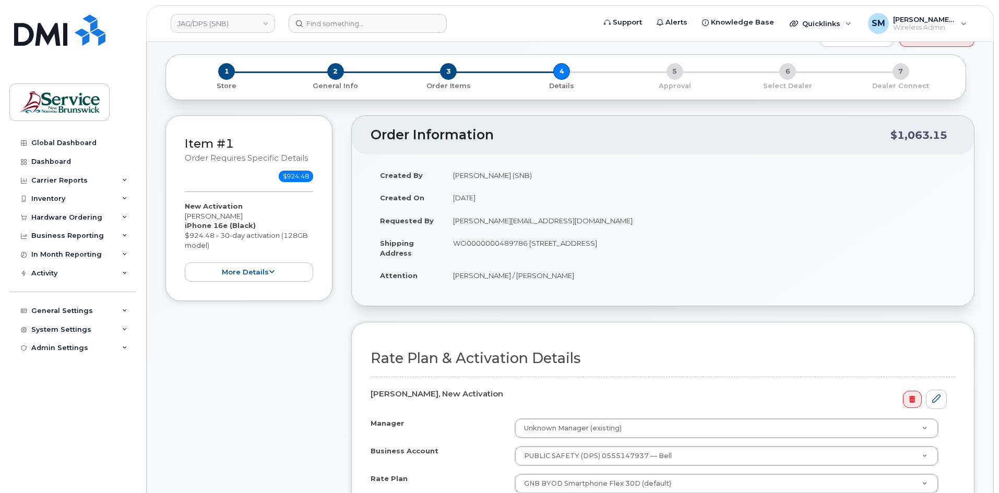
scroll to position [157, 0]
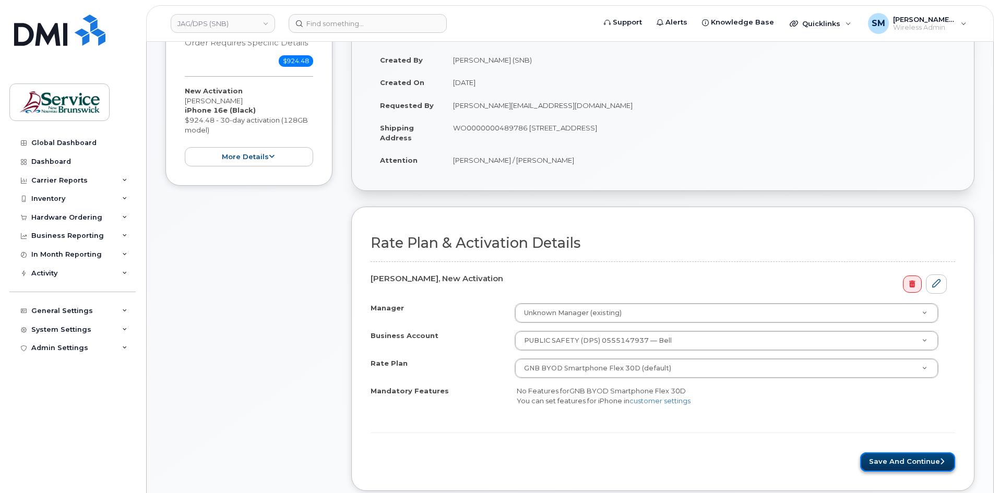
click at [912, 458] on button "Save and Continue" at bounding box center [907, 461] width 95 height 19
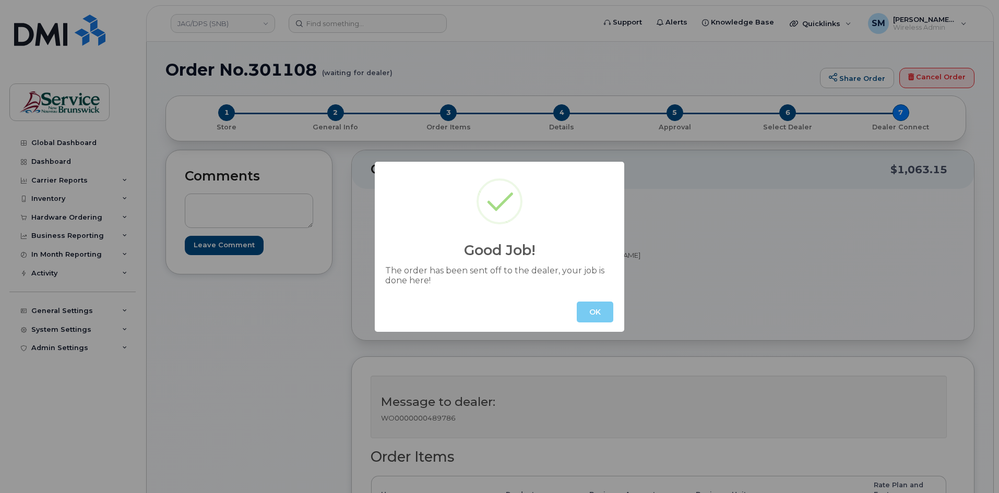
click at [596, 314] on button "OK" at bounding box center [595, 312] width 37 height 21
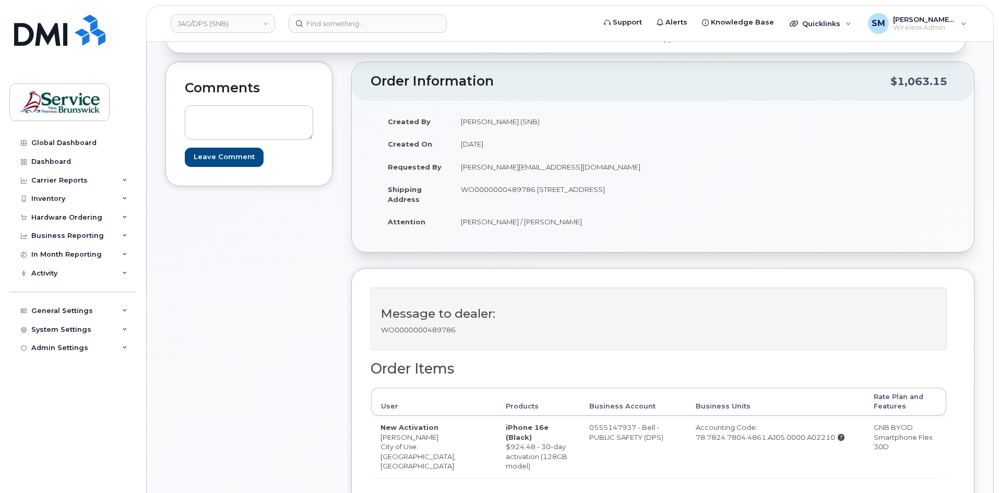
scroll to position [261, 0]
